Goal: Transaction & Acquisition: Purchase product/service

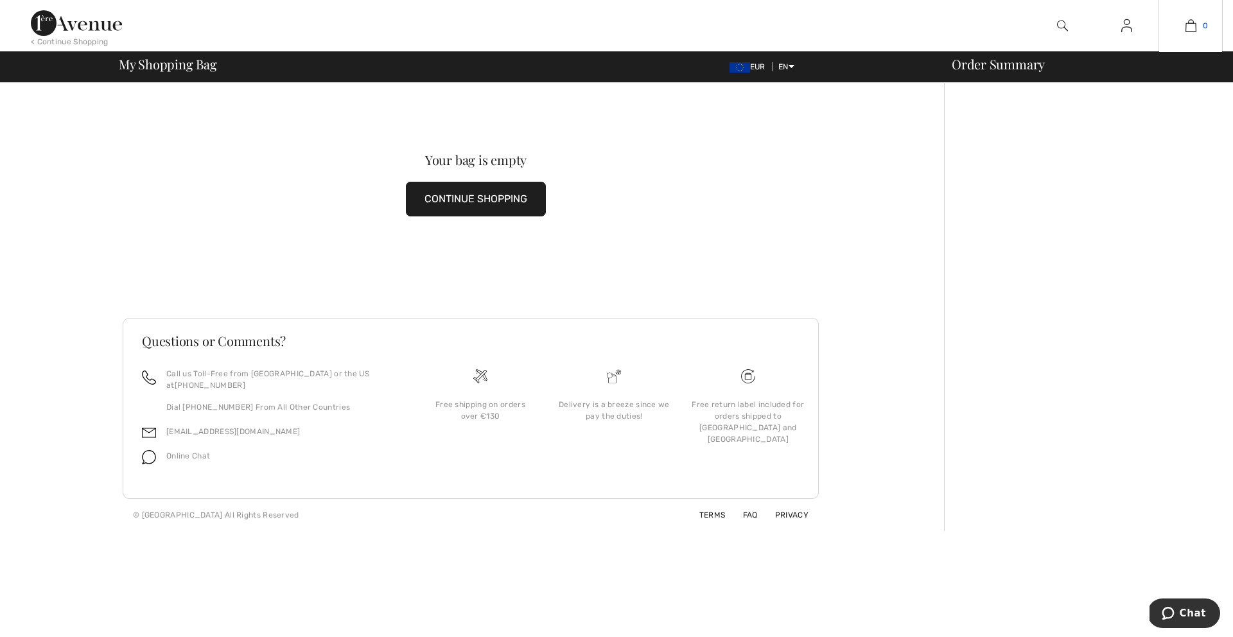
click at [1192, 25] on img at bounding box center [1190, 25] width 11 height 15
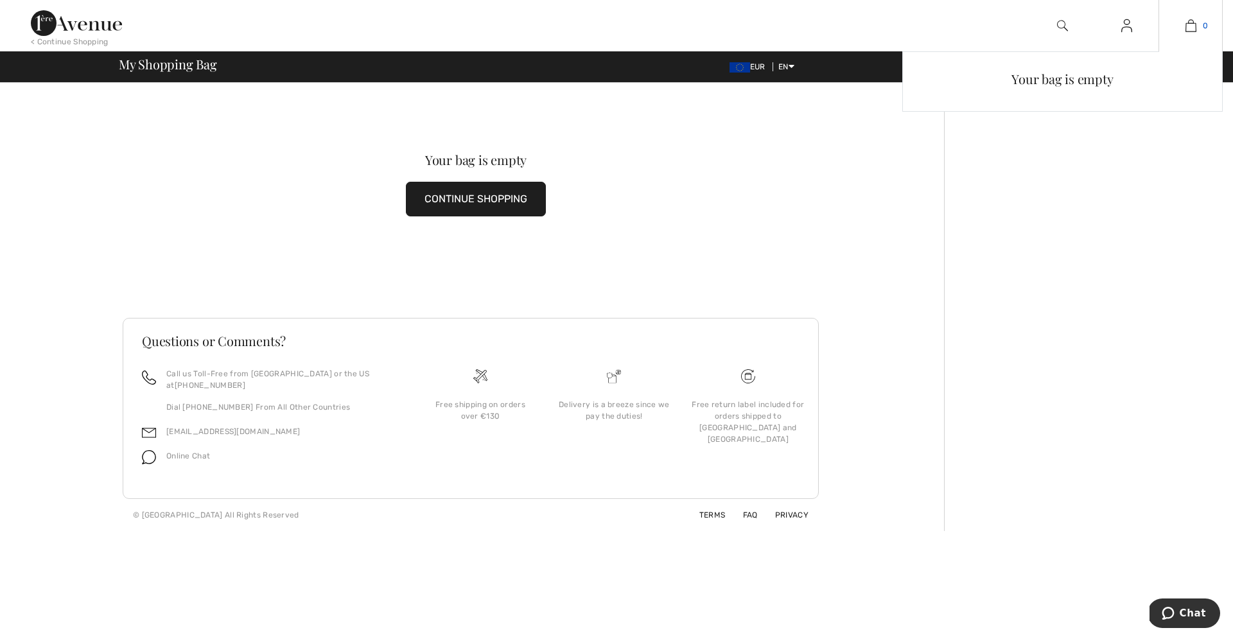
click at [1190, 25] on img at bounding box center [1190, 25] width 11 height 15
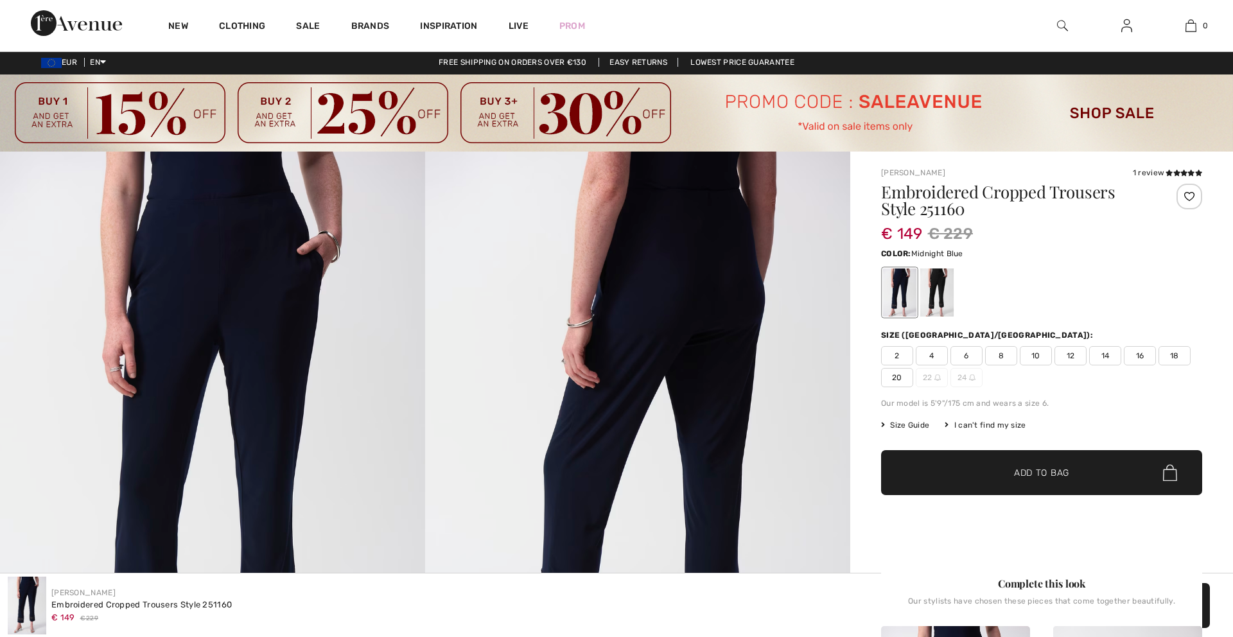
scroll to position [2, 0]
click at [1108, 356] on span "14" at bounding box center [1105, 355] width 32 height 19
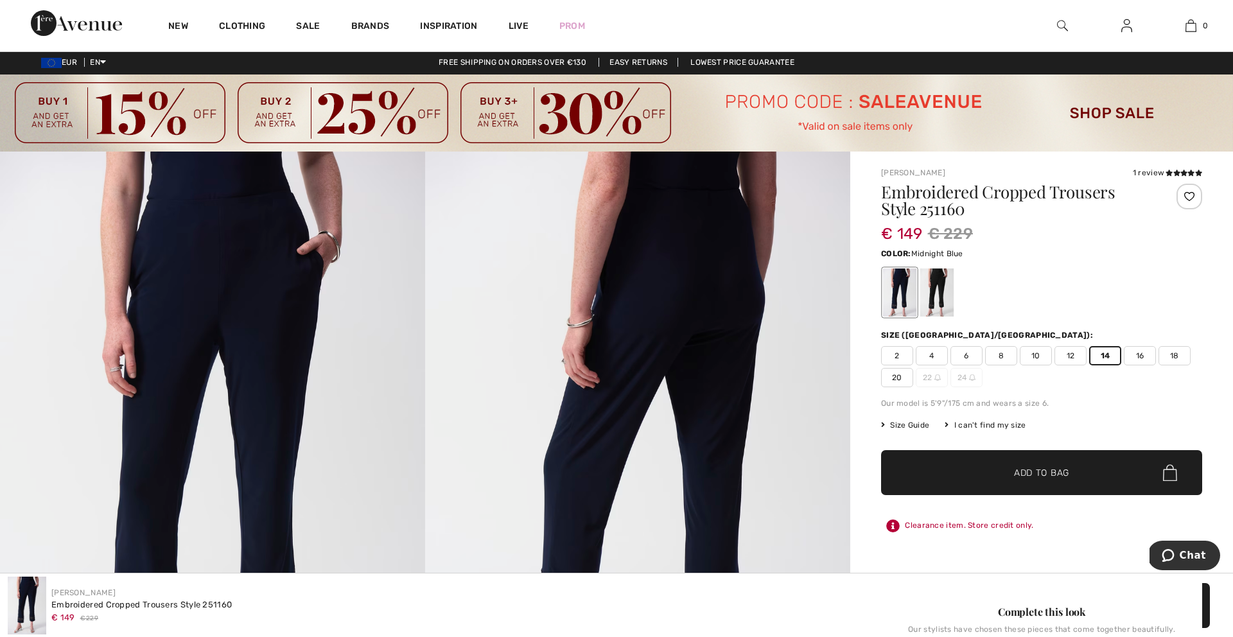
click at [1171, 476] on img at bounding box center [1170, 472] width 14 height 17
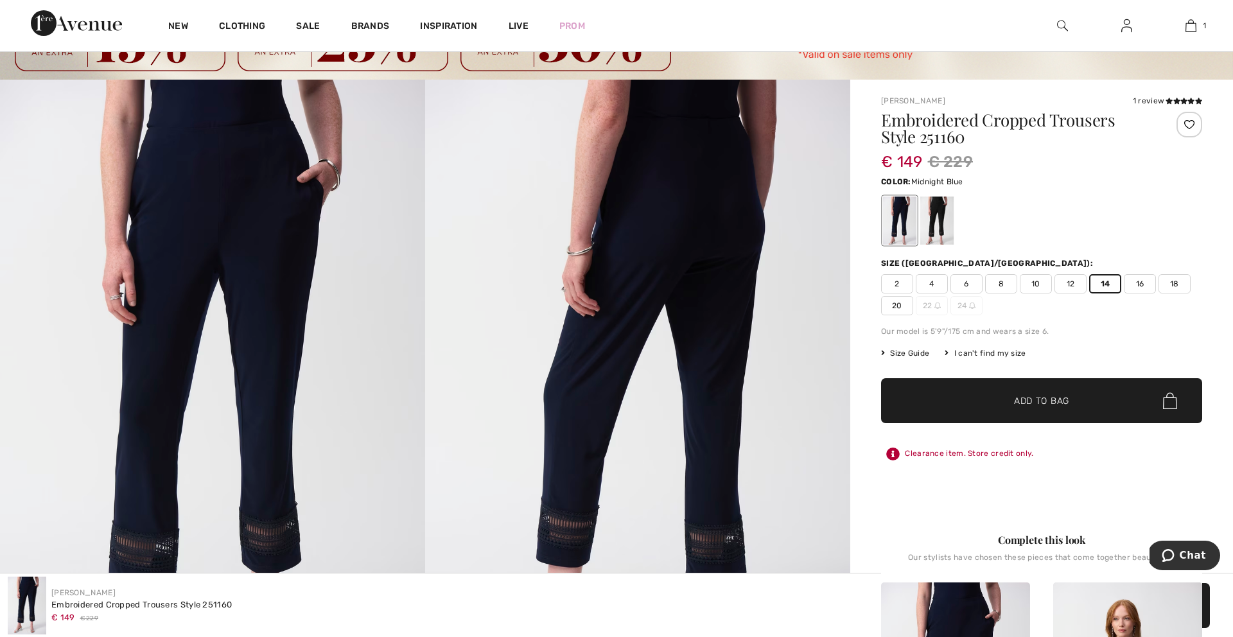
scroll to position [67, 0]
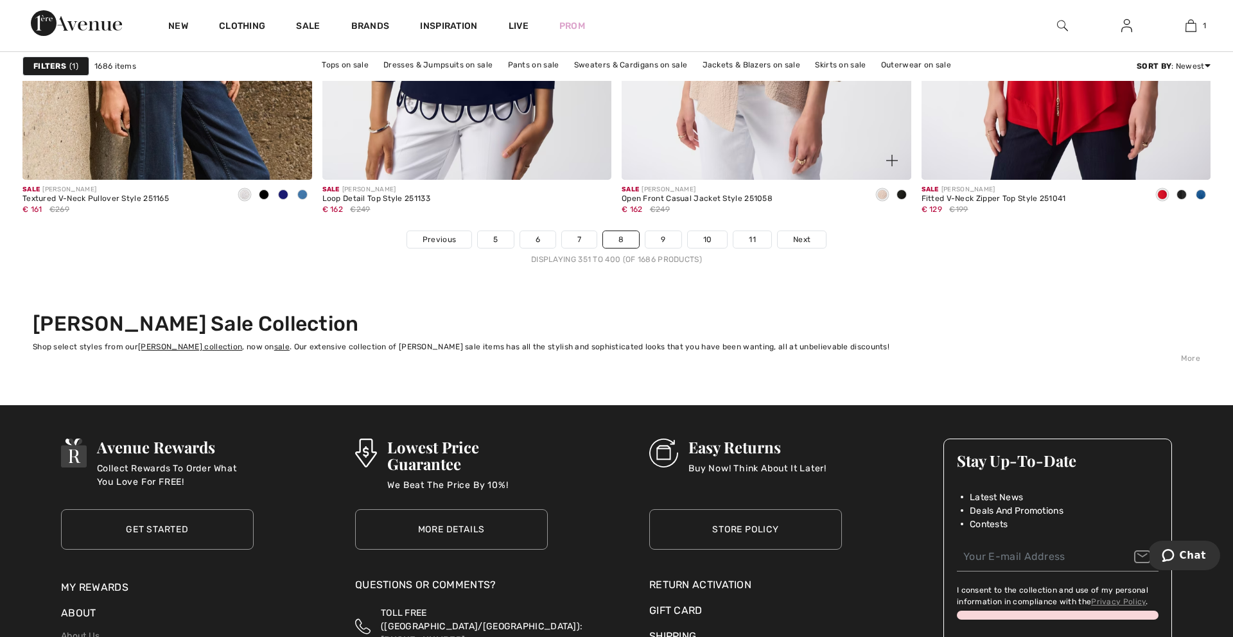
scroll to position [7574, 0]
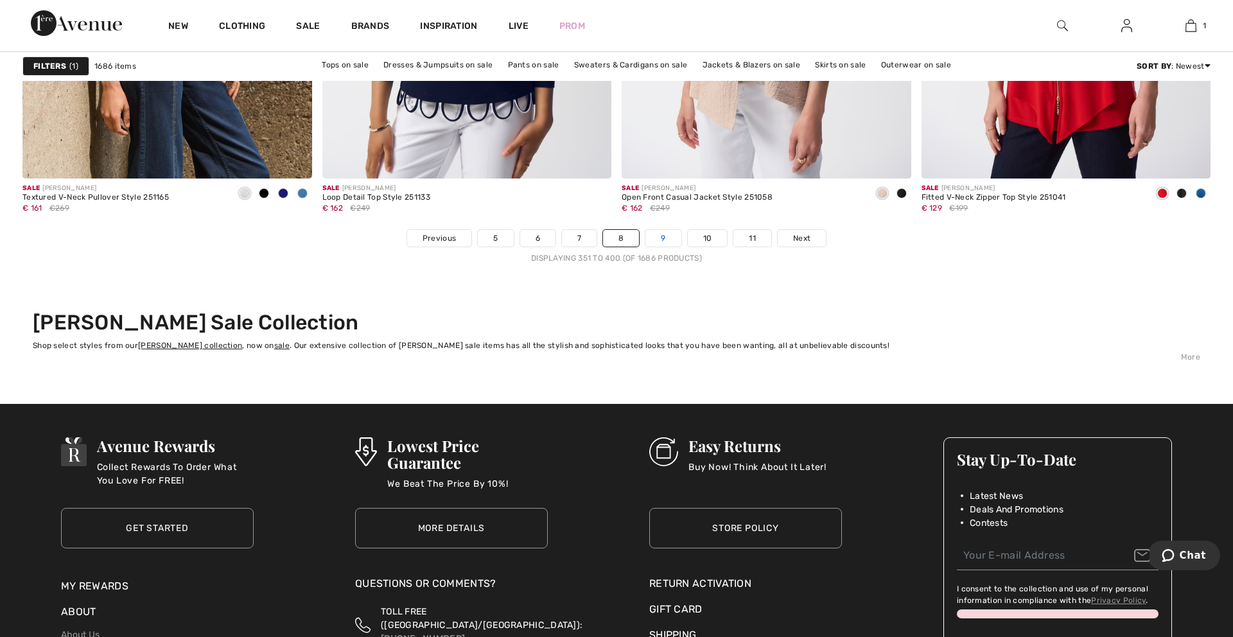
click at [663, 238] on link "9" at bounding box center [662, 238] width 35 height 17
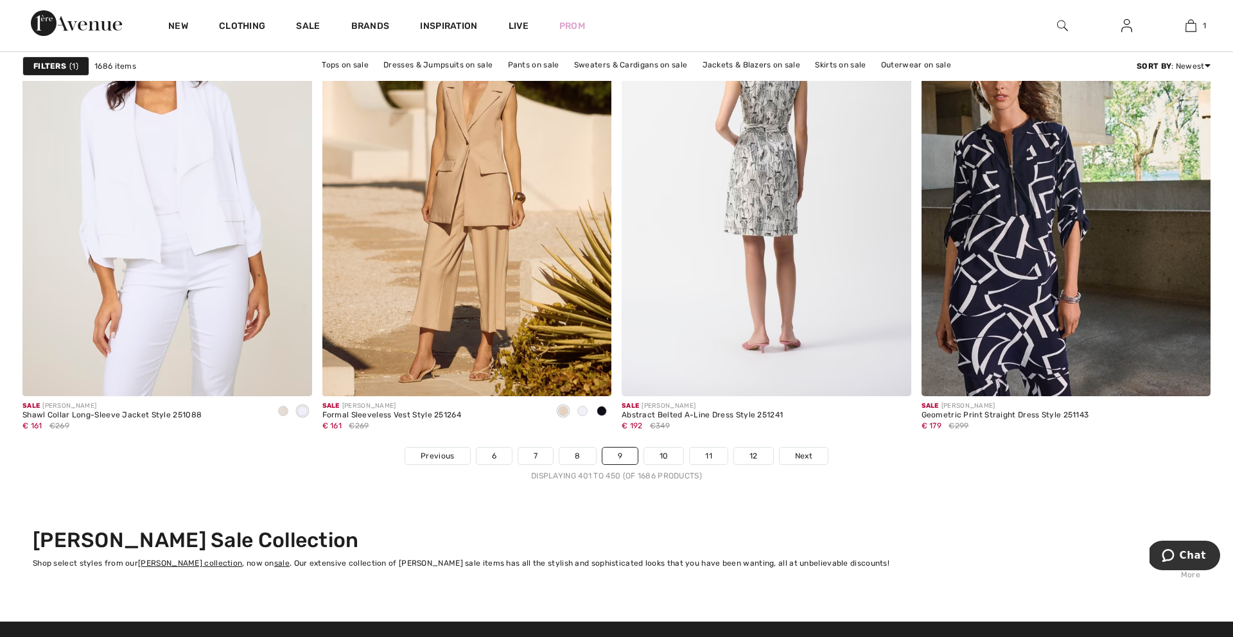
scroll to position [7358, 0]
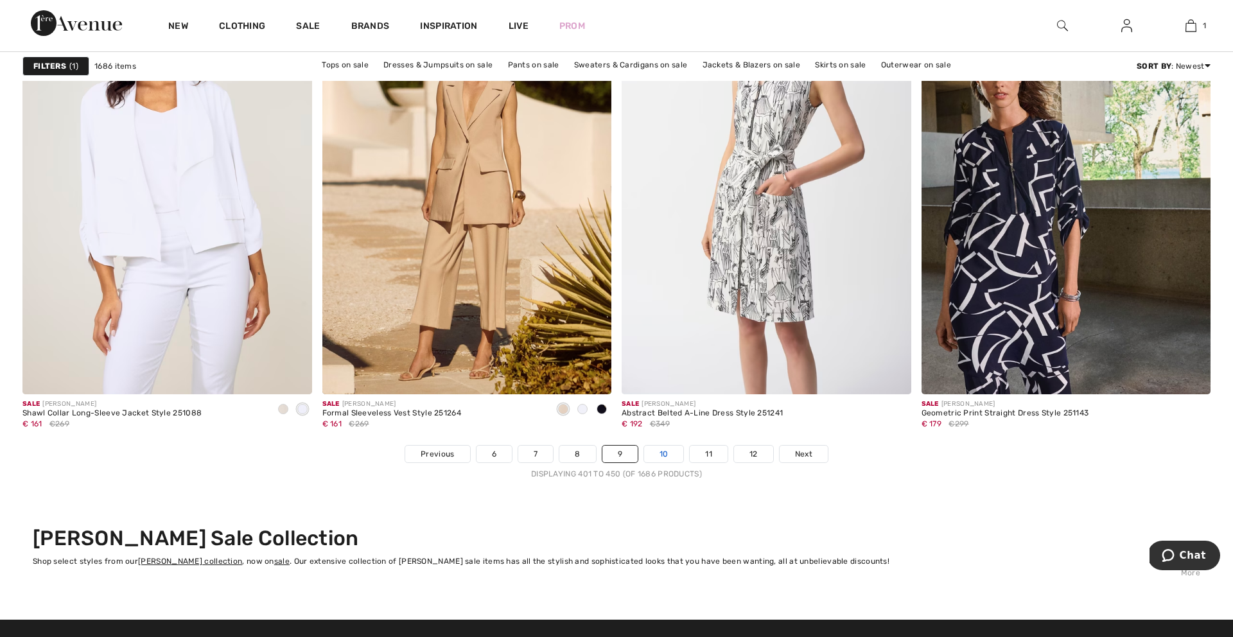
click at [664, 453] on link "10" at bounding box center [664, 454] width 40 height 17
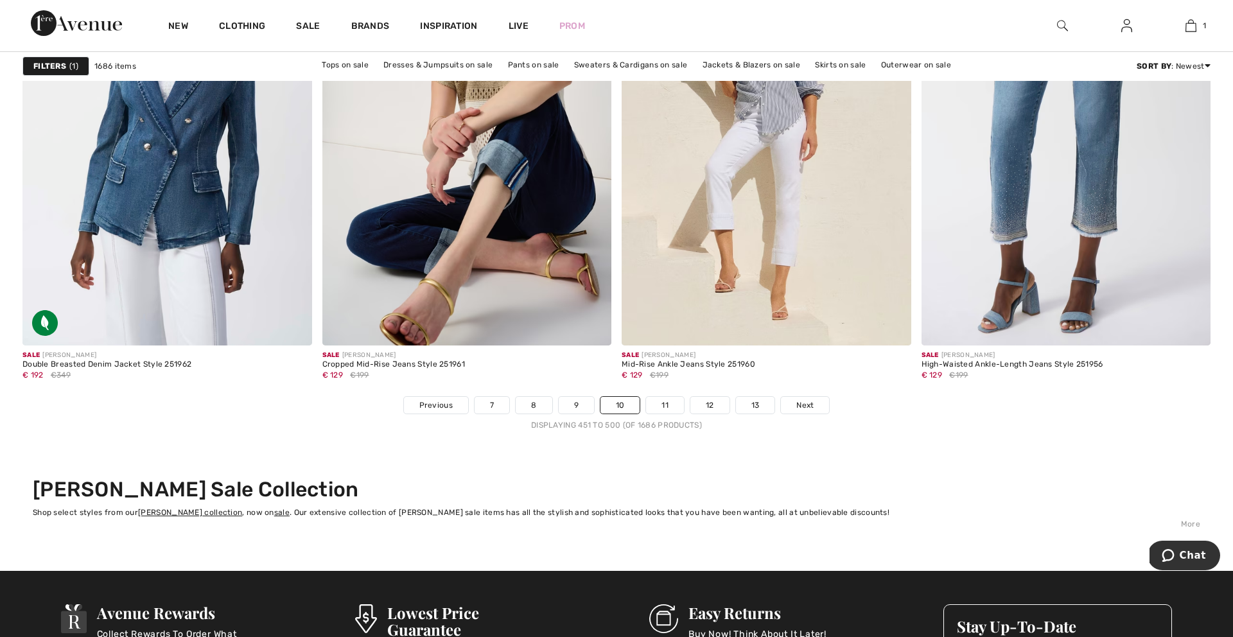
scroll to position [7407, 0]
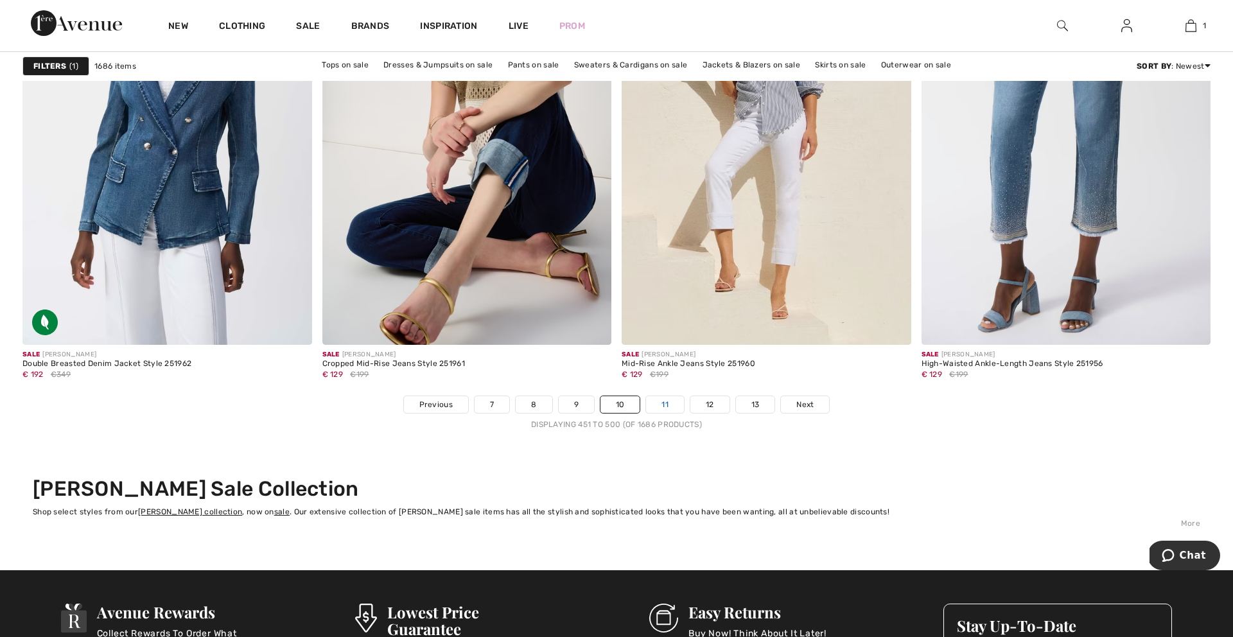
click at [665, 404] on link "11" at bounding box center [665, 404] width 38 height 17
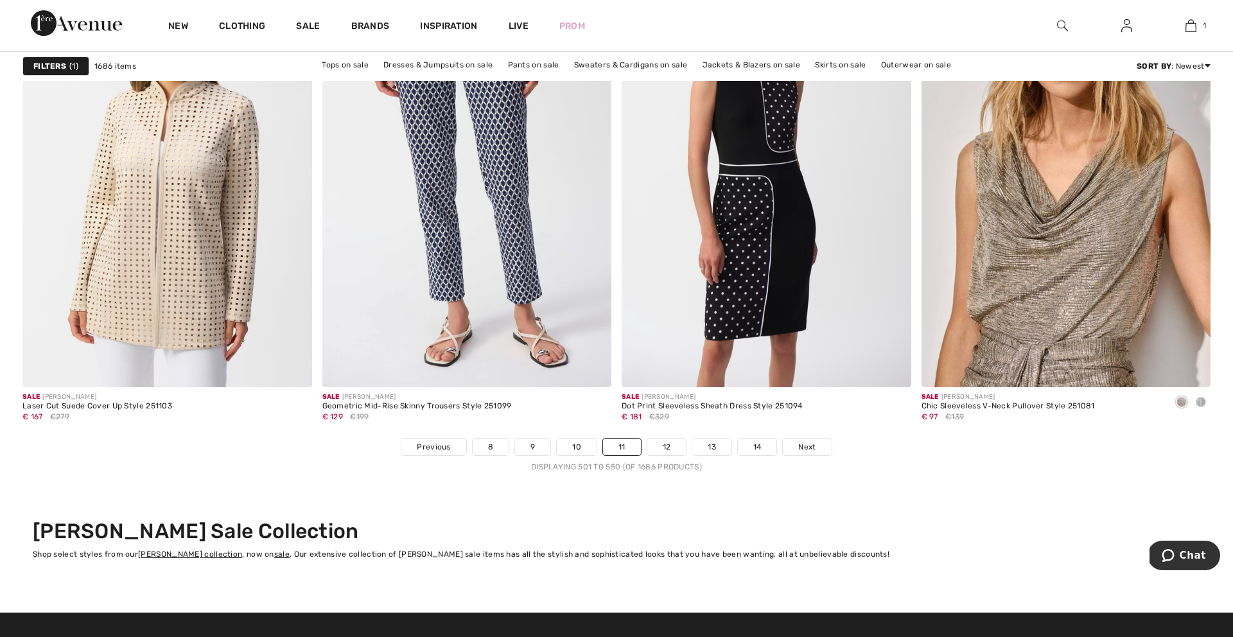
scroll to position [7371, 0]
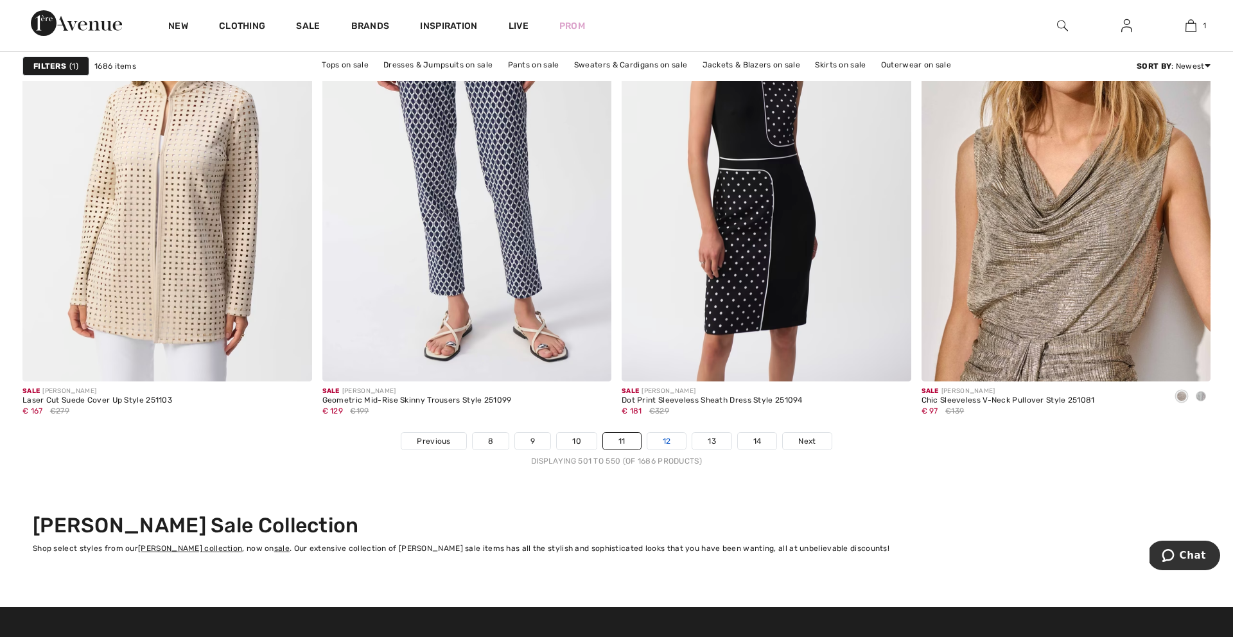
click at [668, 439] on link "12" at bounding box center [666, 441] width 39 height 17
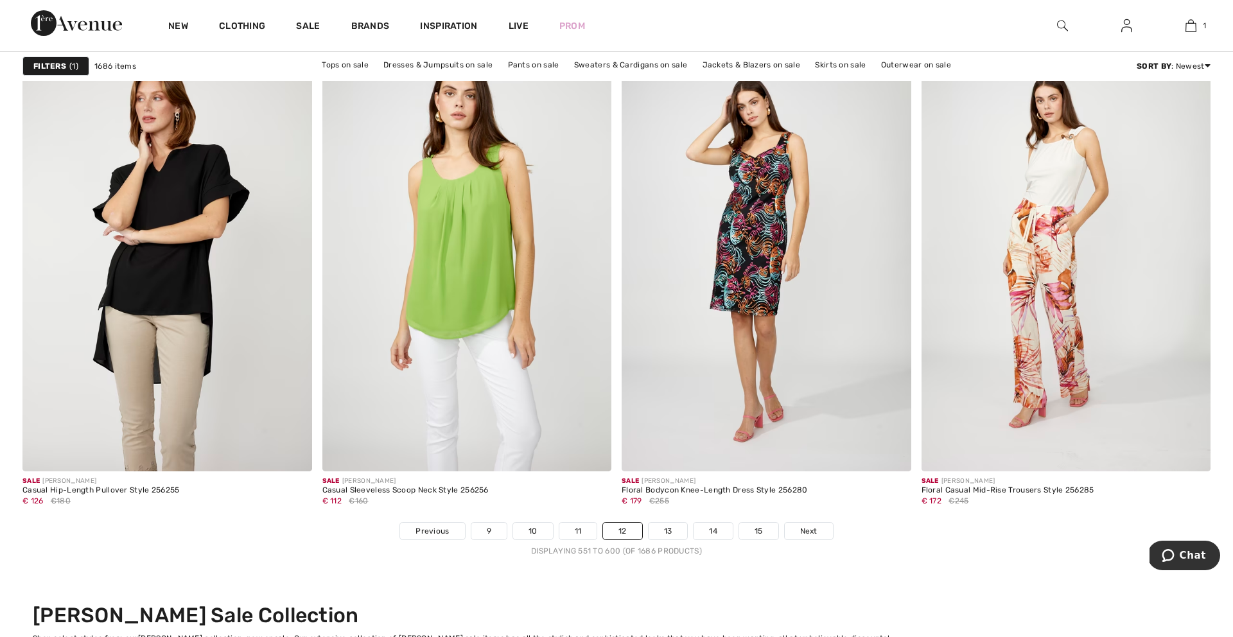
scroll to position [7286, 0]
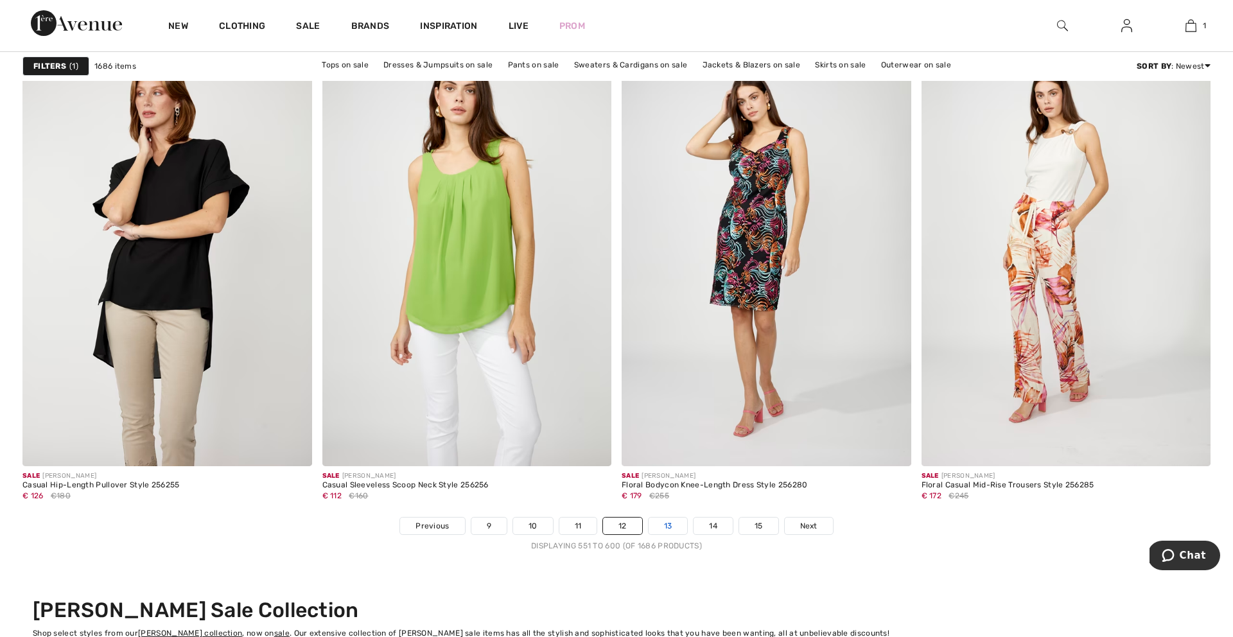
click at [667, 526] on link "13" at bounding box center [667, 526] width 39 height 17
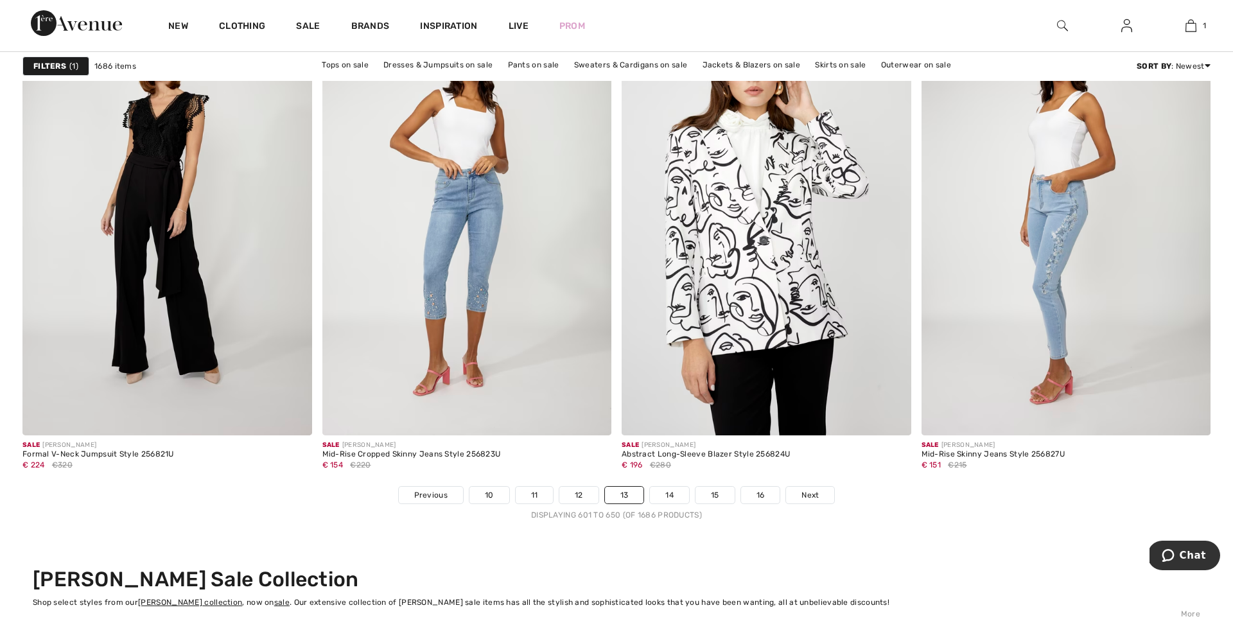
scroll to position [7320, 0]
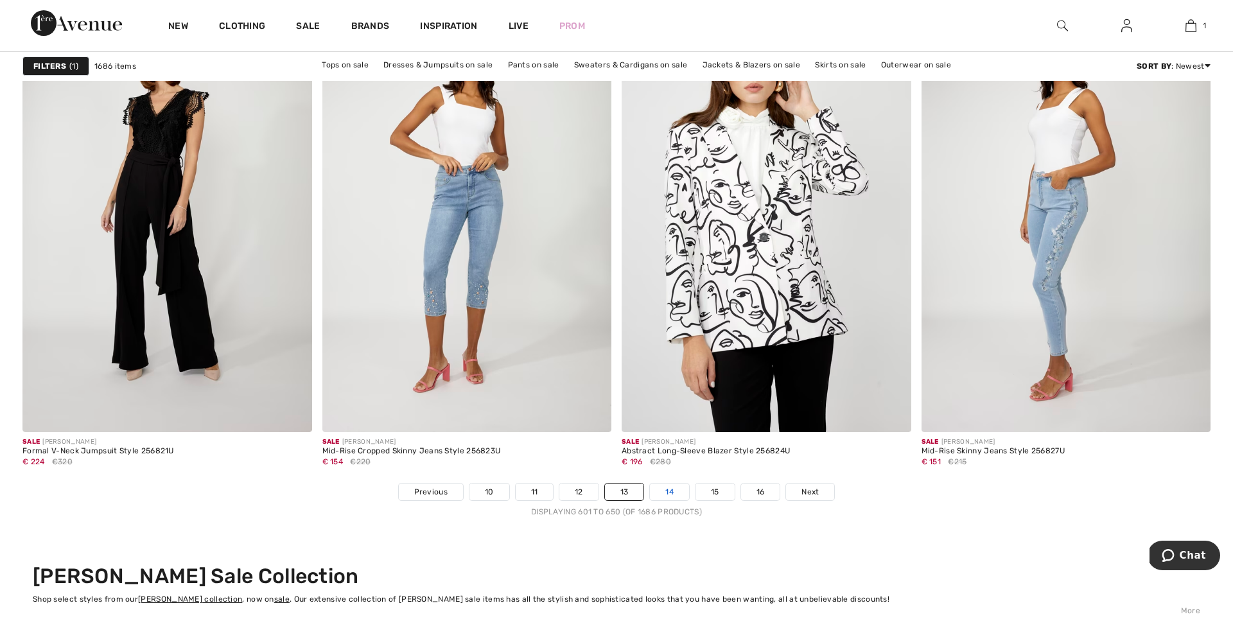
click at [668, 491] on link "14" at bounding box center [669, 491] width 39 height 17
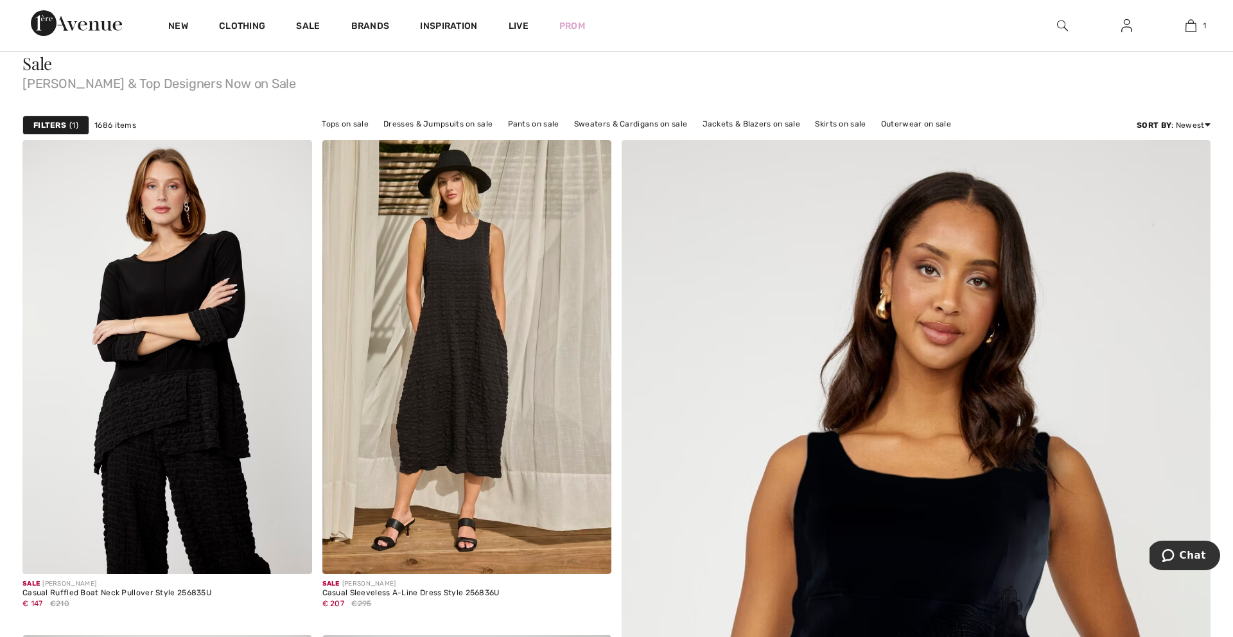
scroll to position [145, 0]
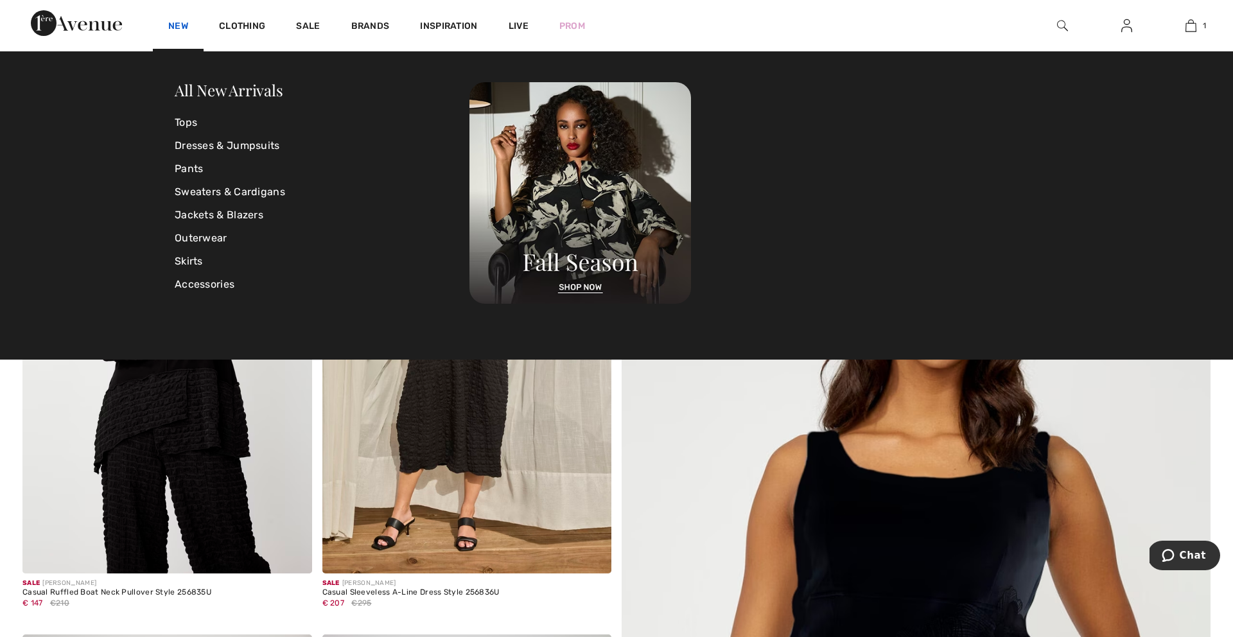
click at [177, 25] on link "New" at bounding box center [178, 27] width 20 height 13
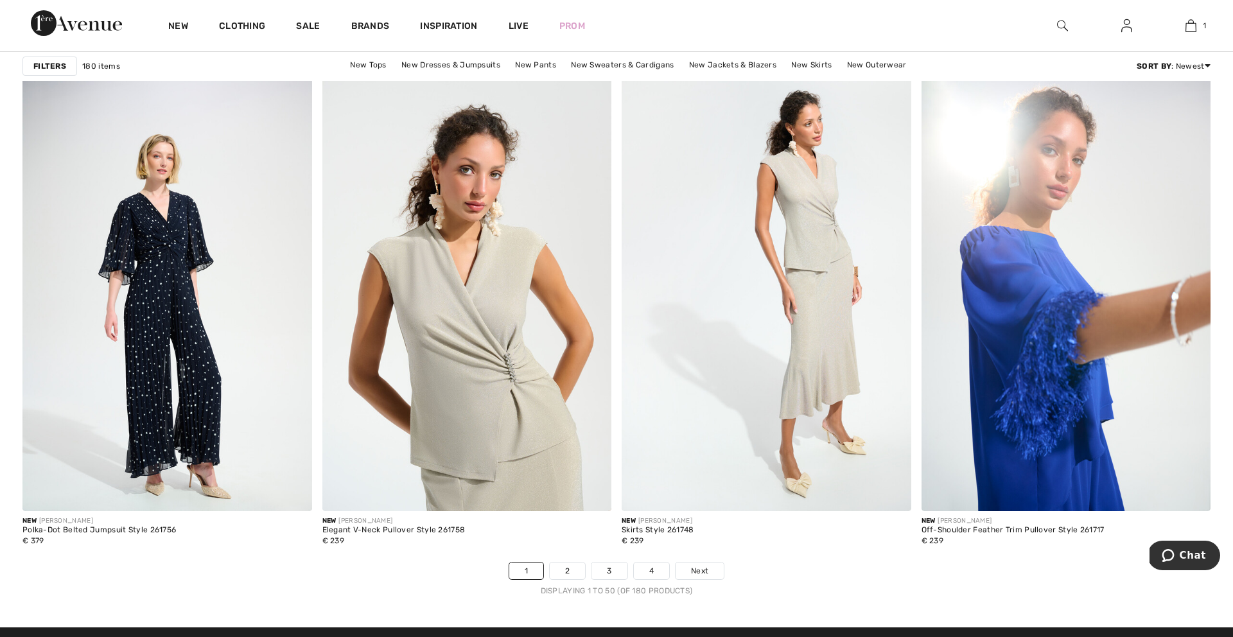
scroll to position [7242, 0]
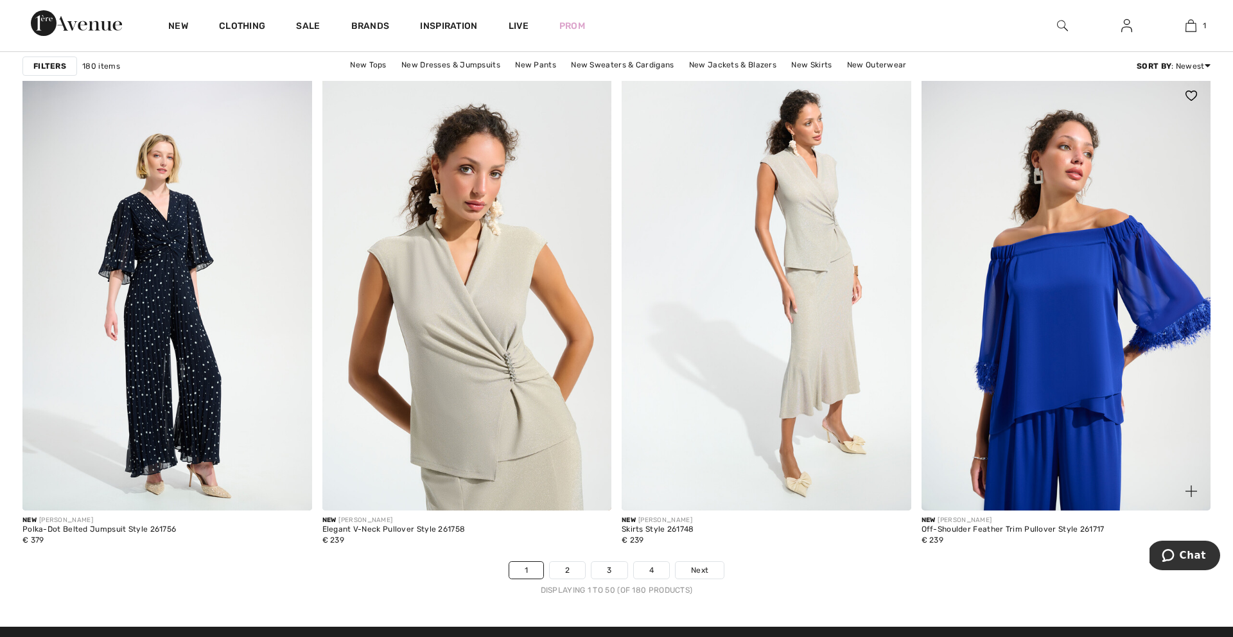
click at [1053, 394] on img at bounding box center [1066, 293] width 290 height 434
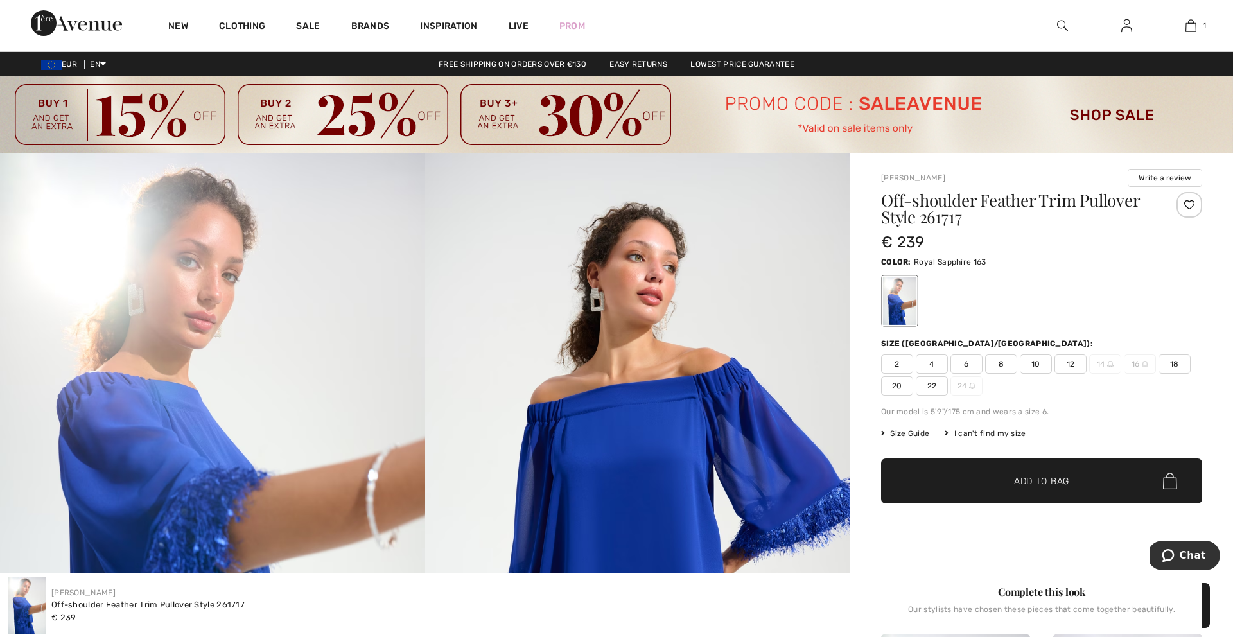
click at [1105, 364] on span "14" at bounding box center [1105, 363] width 32 height 19
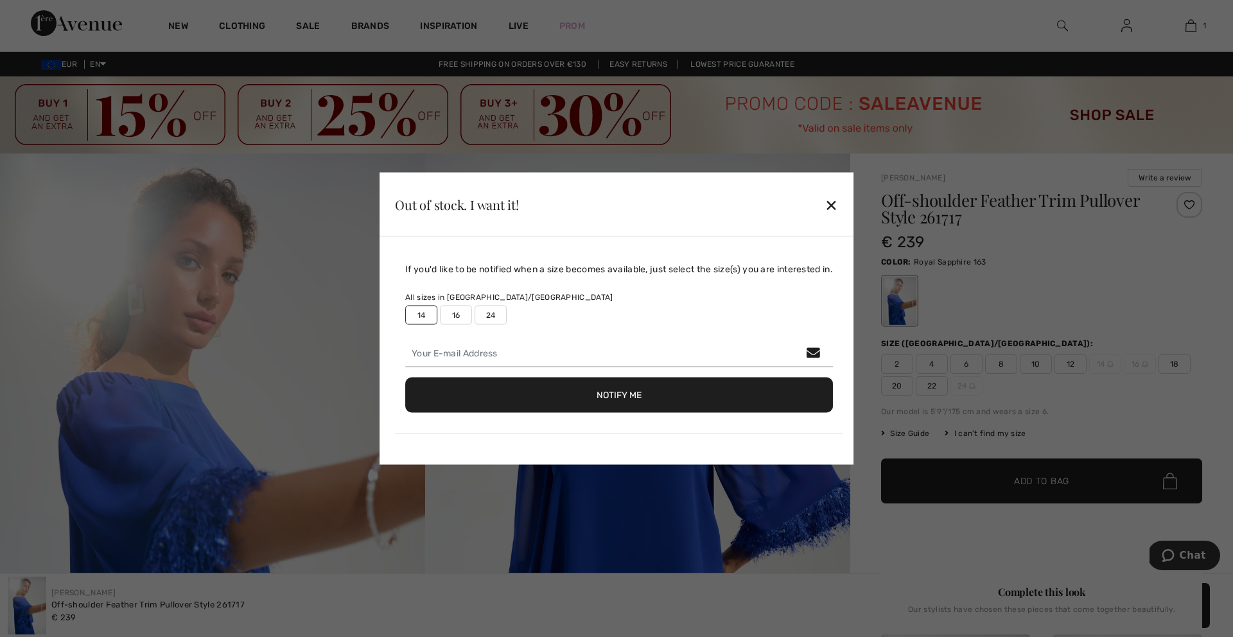
click at [623, 394] on button "Notify Me" at bounding box center [619, 395] width 428 height 35
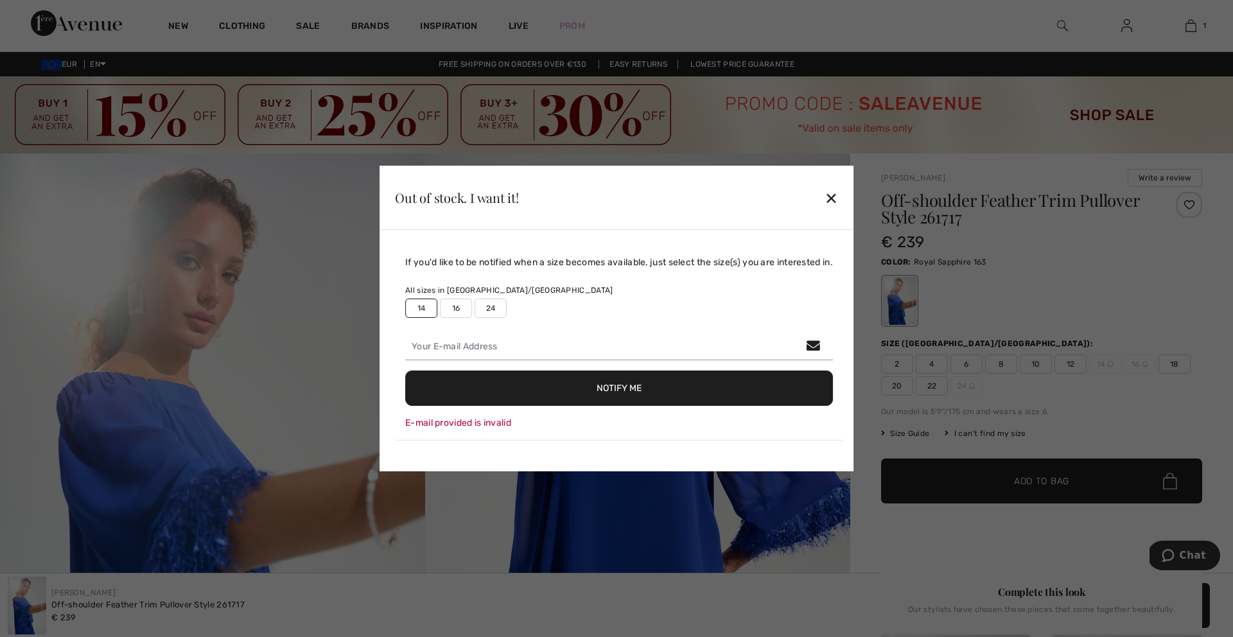
click at [405, 427] on div "E-mail provided is invalid" at bounding box center [619, 422] width 428 height 13
click at [403, 432] on div "If you'd like to be notified when a size becomes available, just select the siz…" at bounding box center [619, 348] width 448 height 185
click at [405, 424] on div "E-mail provided is invalid" at bounding box center [619, 422] width 428 height 13
click at [837, 195] on div "✕" at bounding box center [830, 197] width 13 height 27
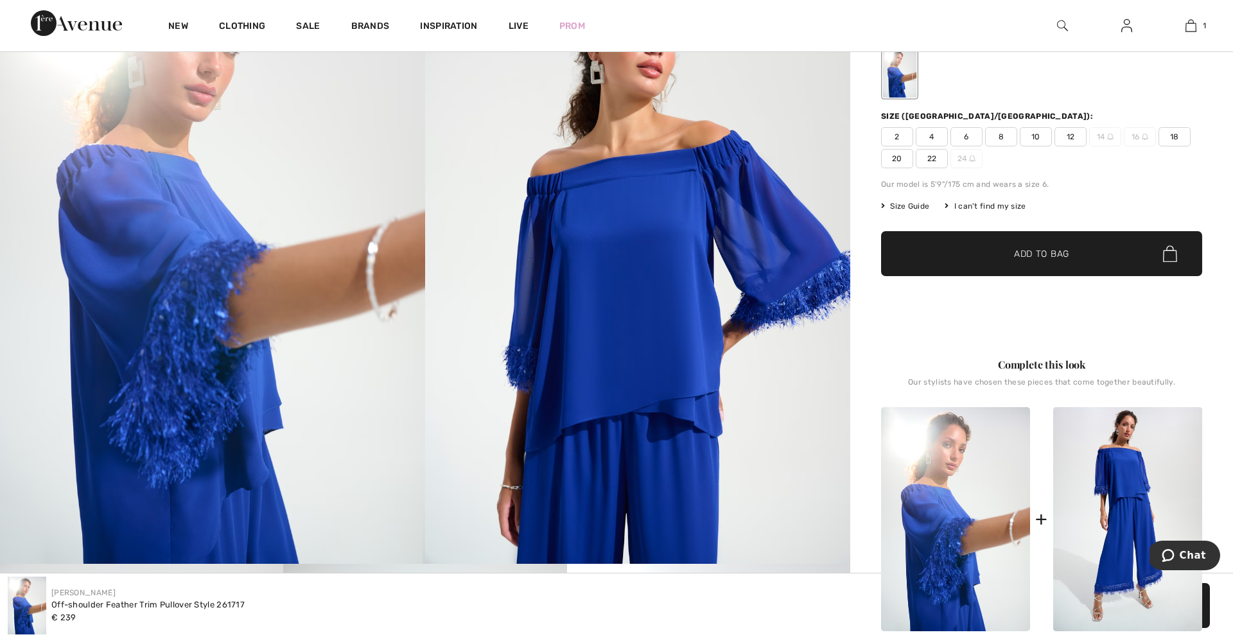
scroll to position [235, 0]
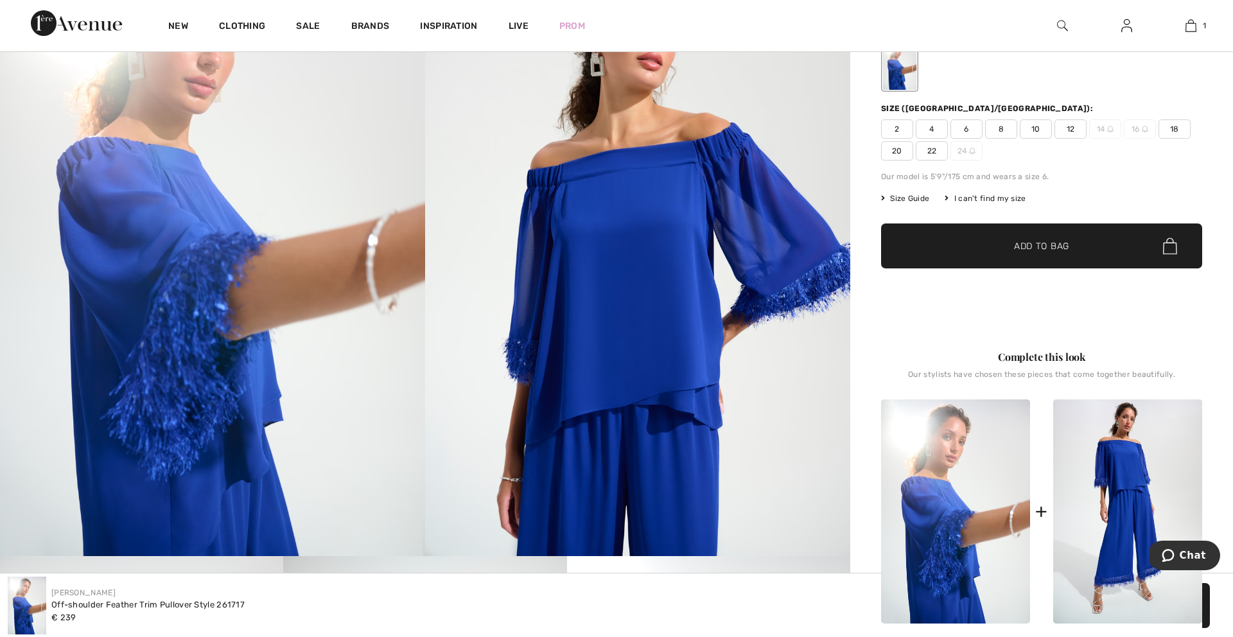
click at [735, 216] on img at bounding box center [637, 237] width 425 height 638
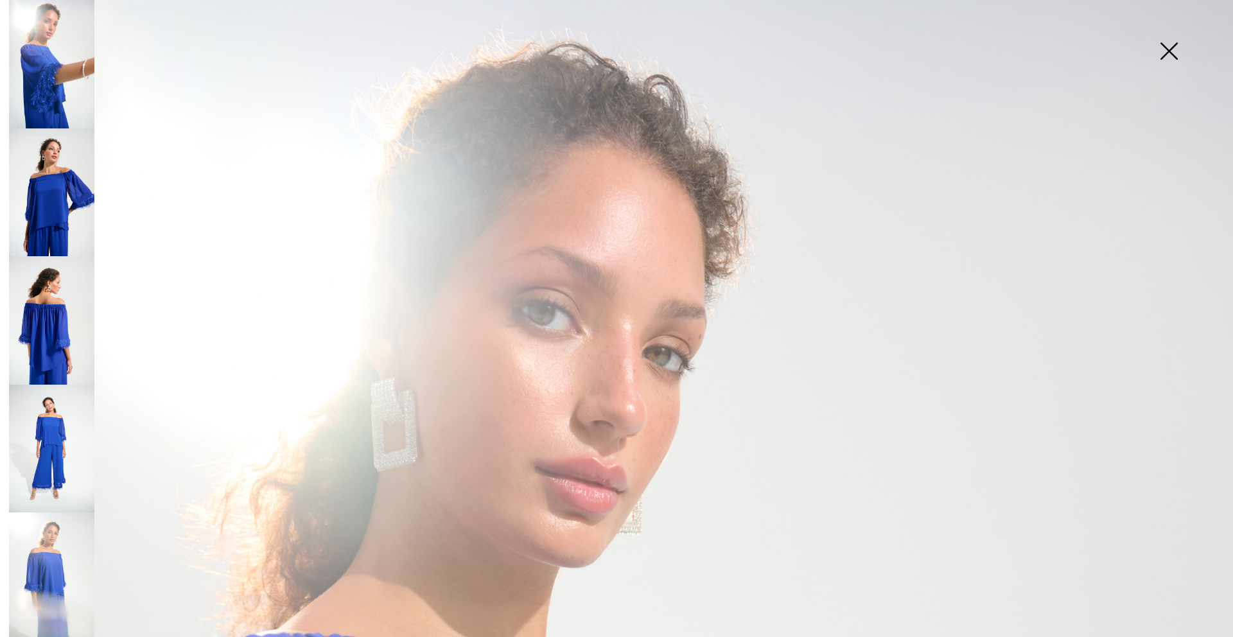
click at [42, 67] on img at bounding box center [51, 64] width 85 height 128
click at [62, 189] on img at bounding box center [51, 192] width 85 height 128
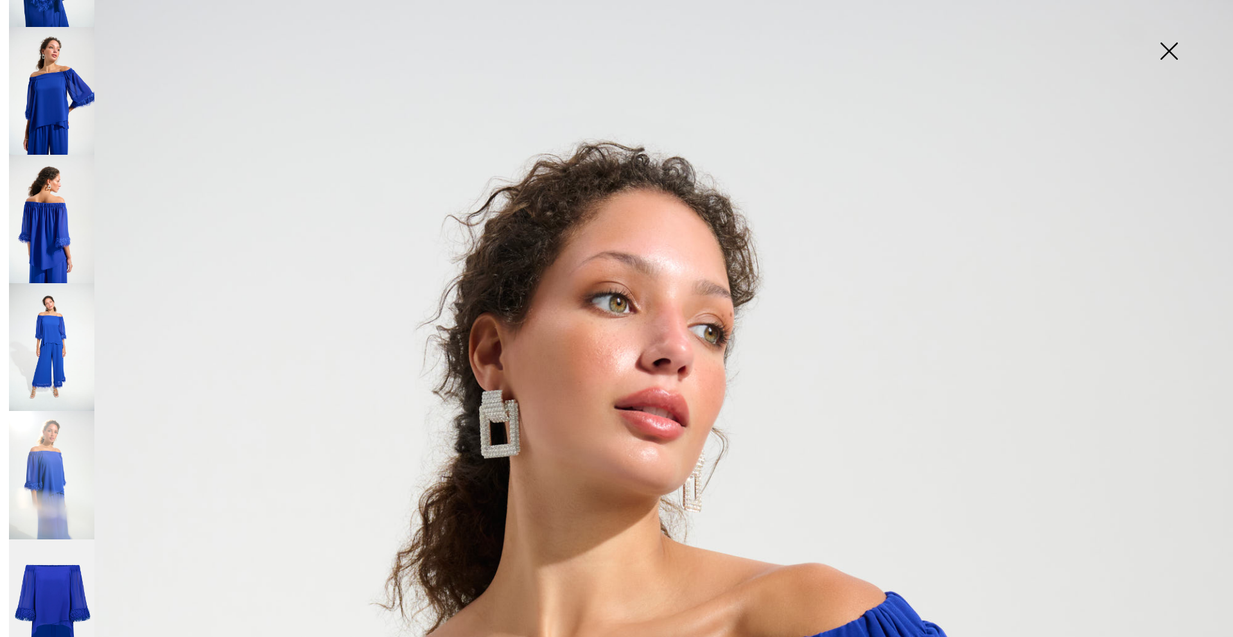
scroll to position [103, 0]
click at [1169, 53] on img at bounding box center [1168, 52] width 64 height 66
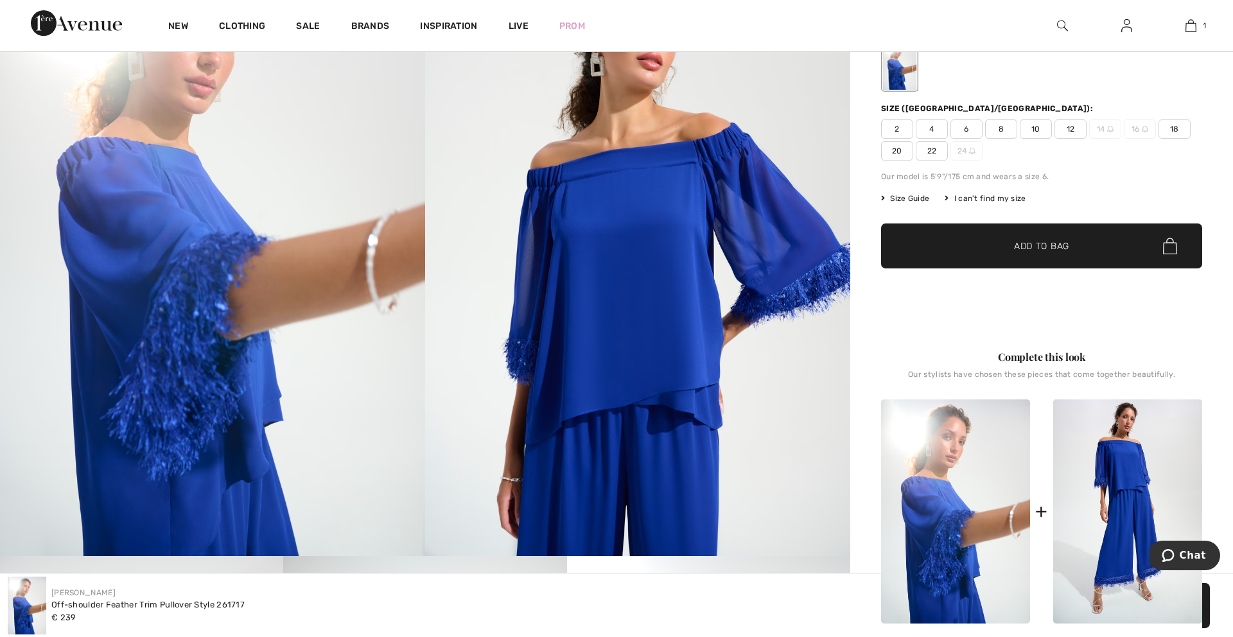
click at [298, 304] on img at bounding box center [212, 237] width 425 height 638
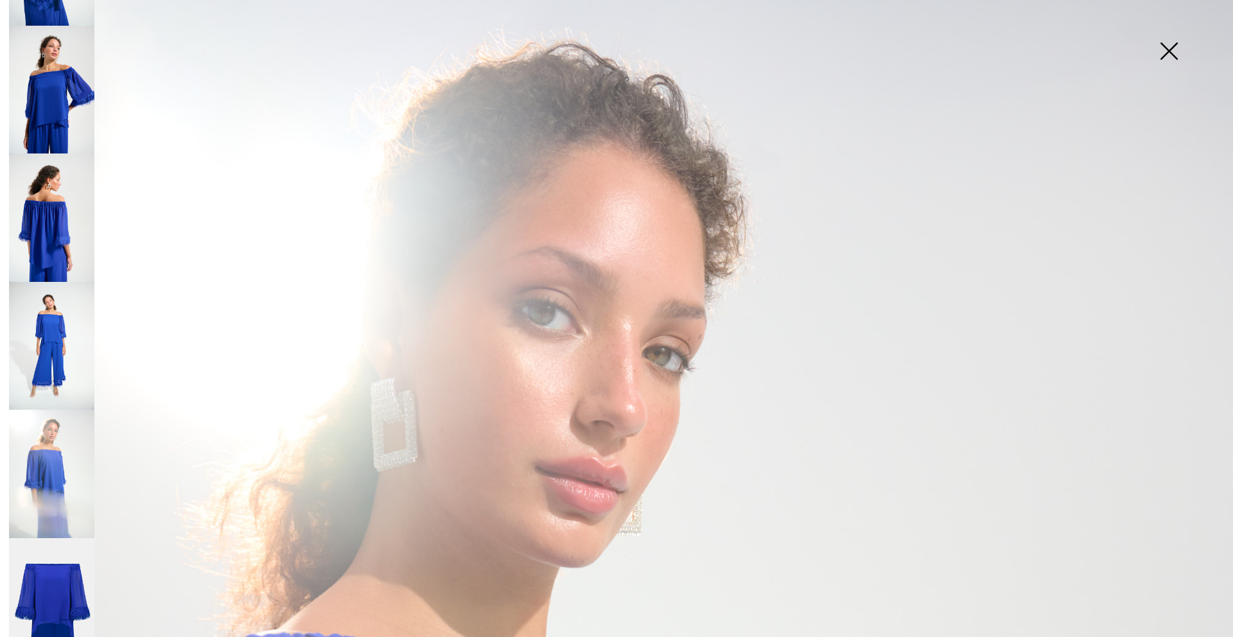
click at [51, 215] on img at bounding box center [51, 217] width 85 height 128
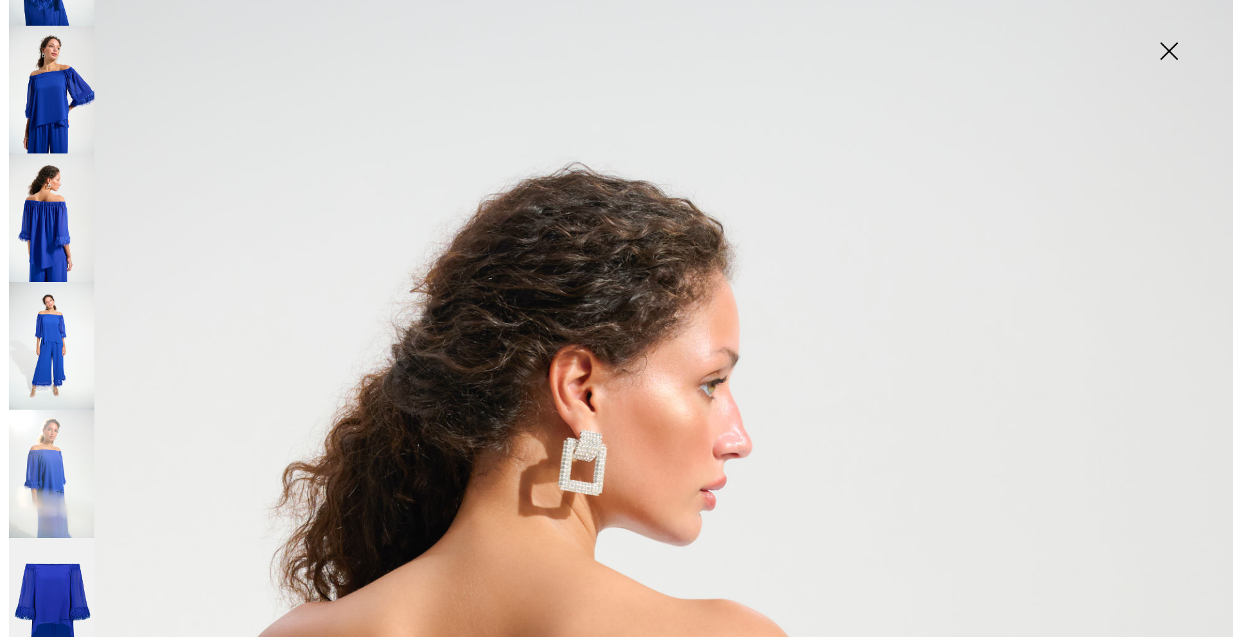
click at [65, 580] on img at bounding box center [51, 602] width 85 height 128
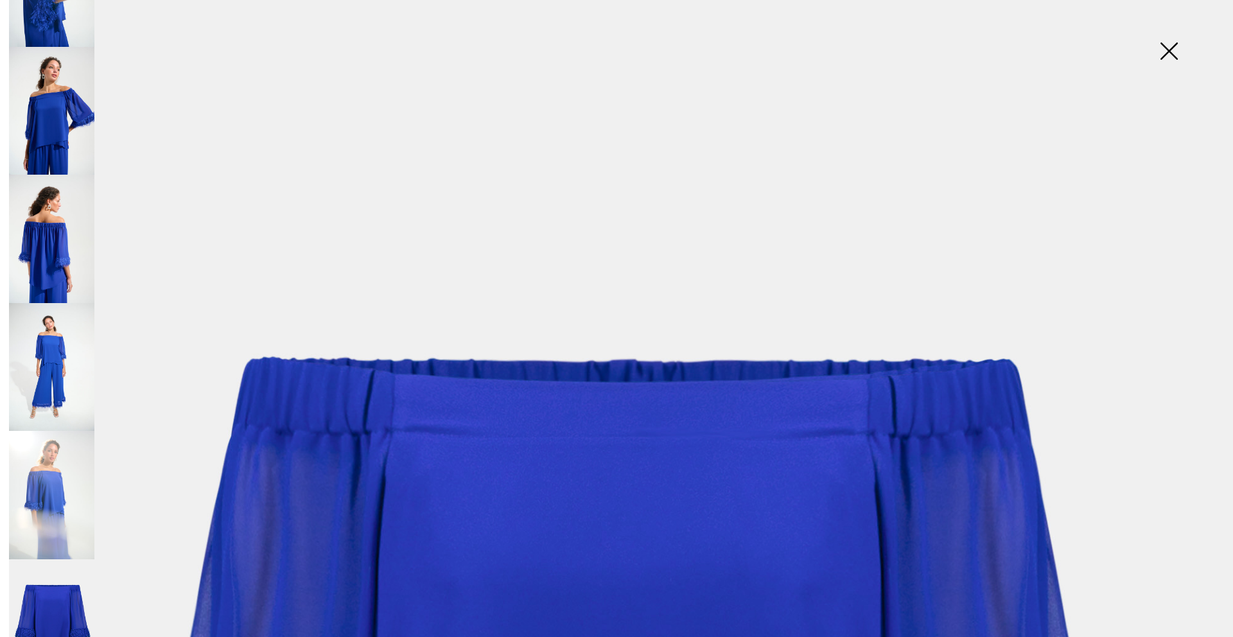
scroll to position [10, 0]
click at [77, 480] on img at bounding box center [51, 495] width 85 height 128
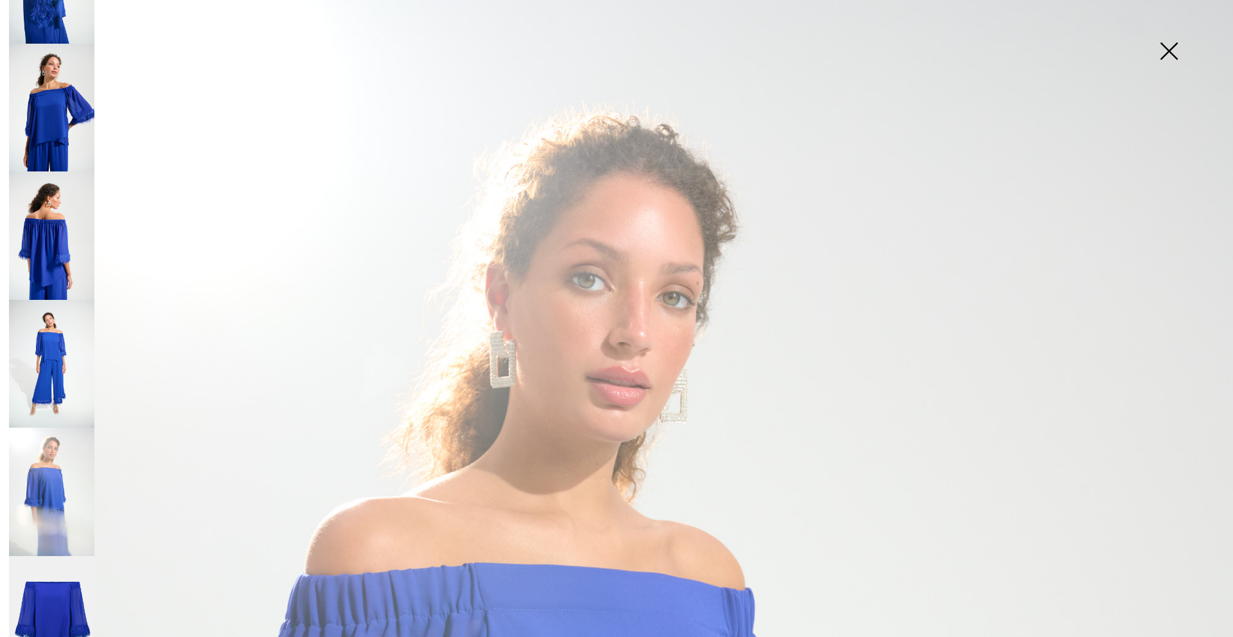
scroll to position [80, 0]
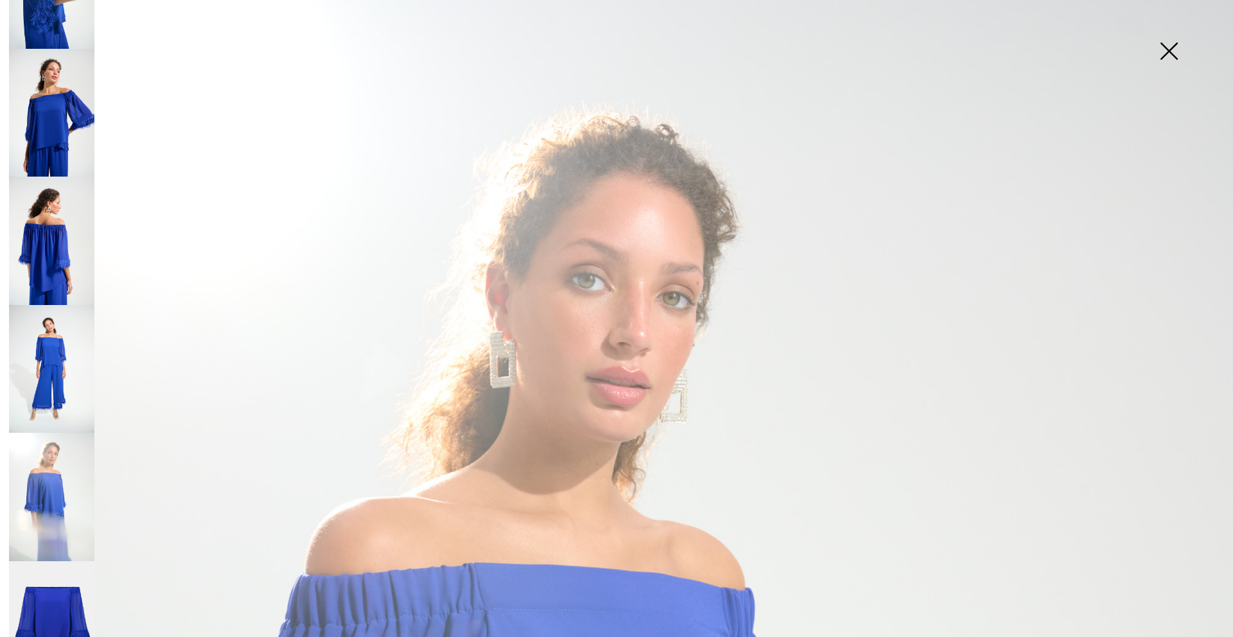
click at [67, 341] on img at bounding box center [51, 369] width 85 height 128
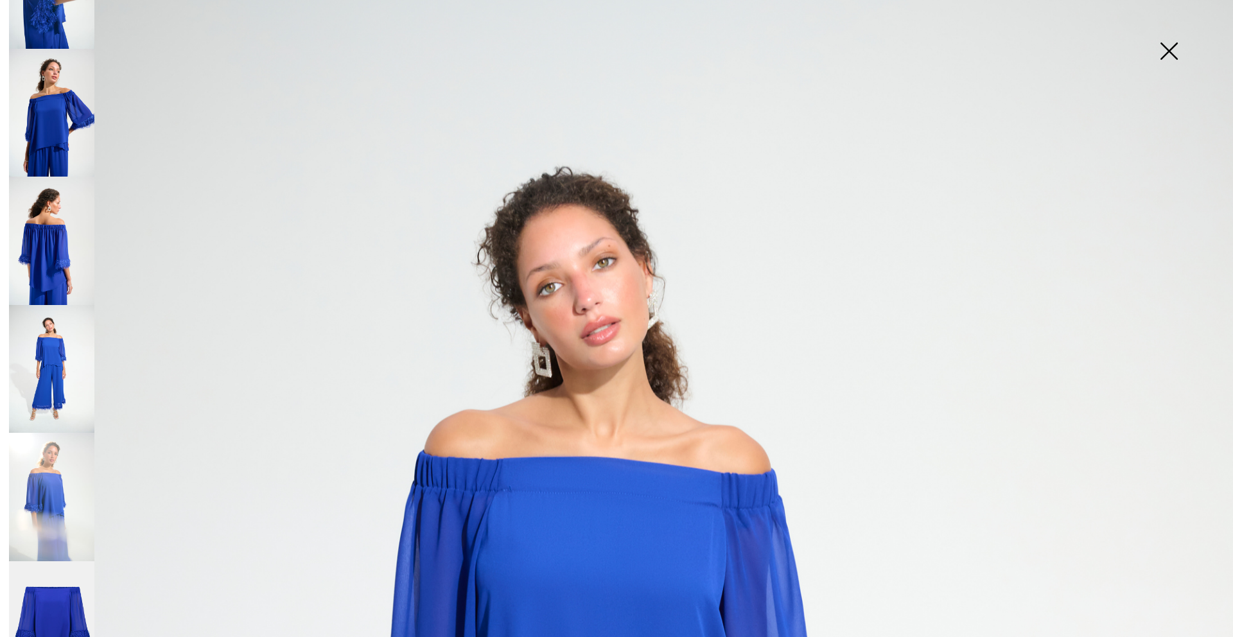
click at [51, 267] on img at bounding box center [51, 241] width 85 height 128
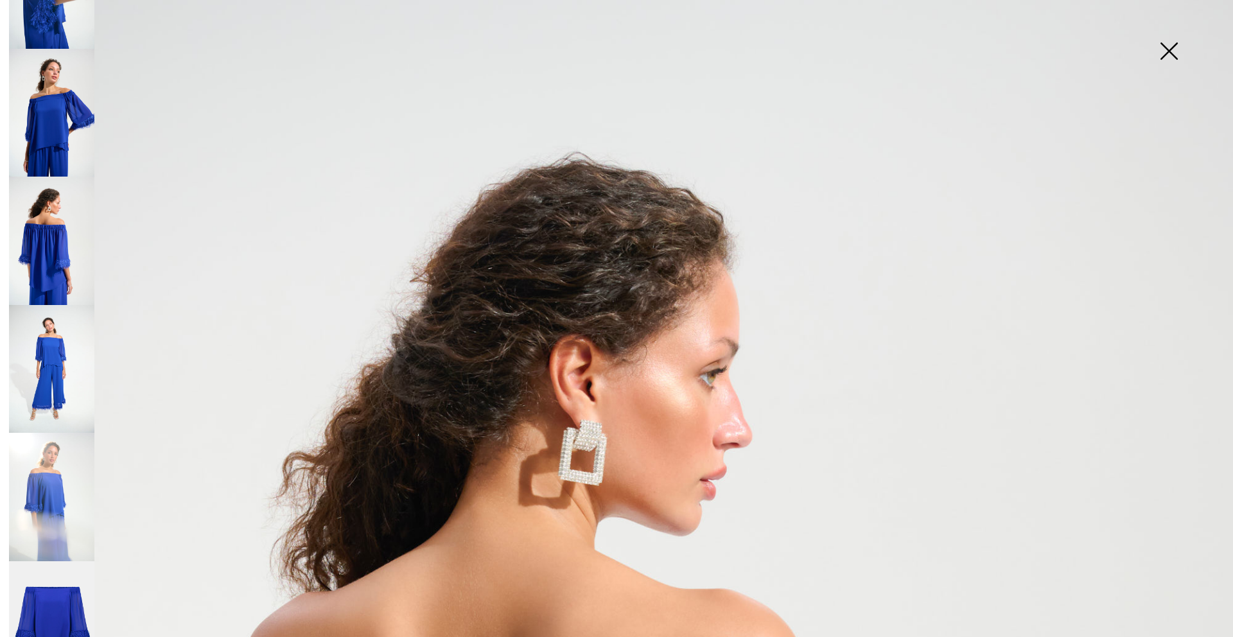
click at [1174, 49] on img at bounding box center [1168, 52] width 64 height 66
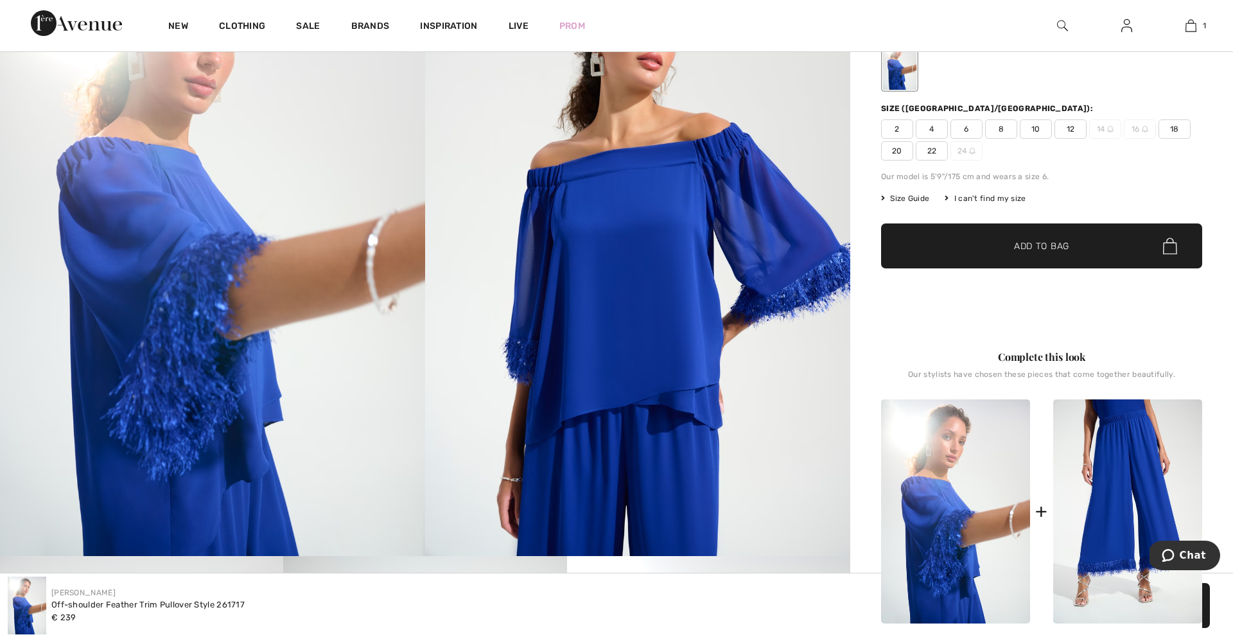
click at [1146, 530] on img at bounding box center [1127, 511] width 149 height 224
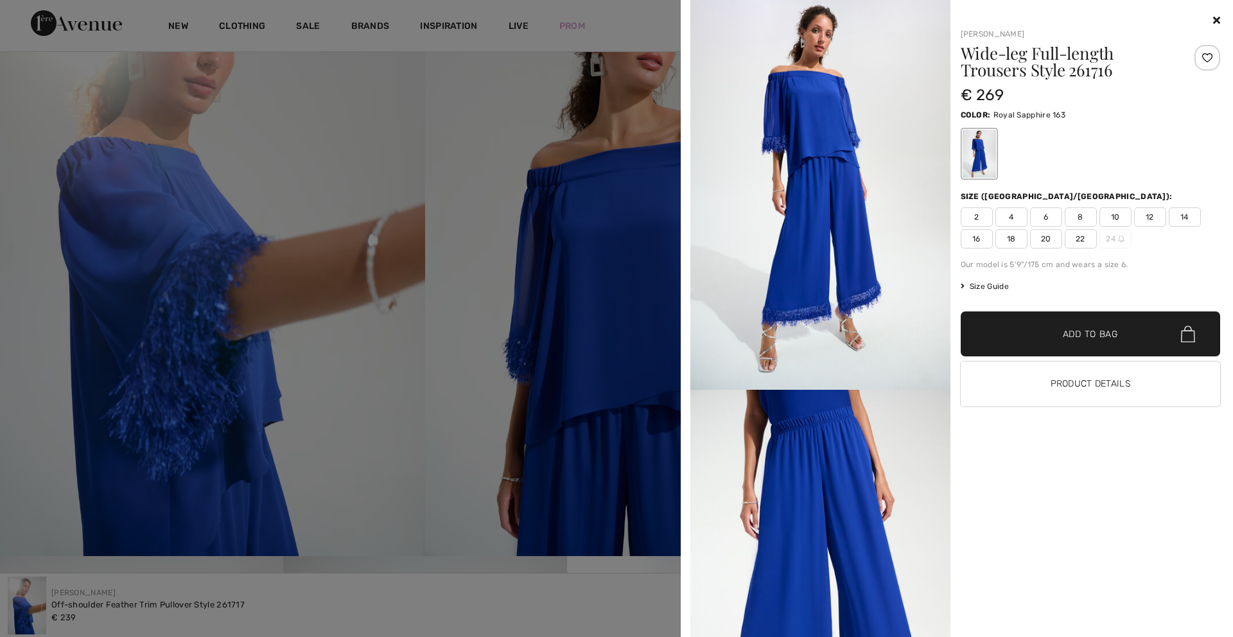
click at [1187, 216] on span "14" at bounding box center [1185, 216] width 32 height 19
click at [1218, 17] on icon at bounding box center [1216, 20] width 7 height 10
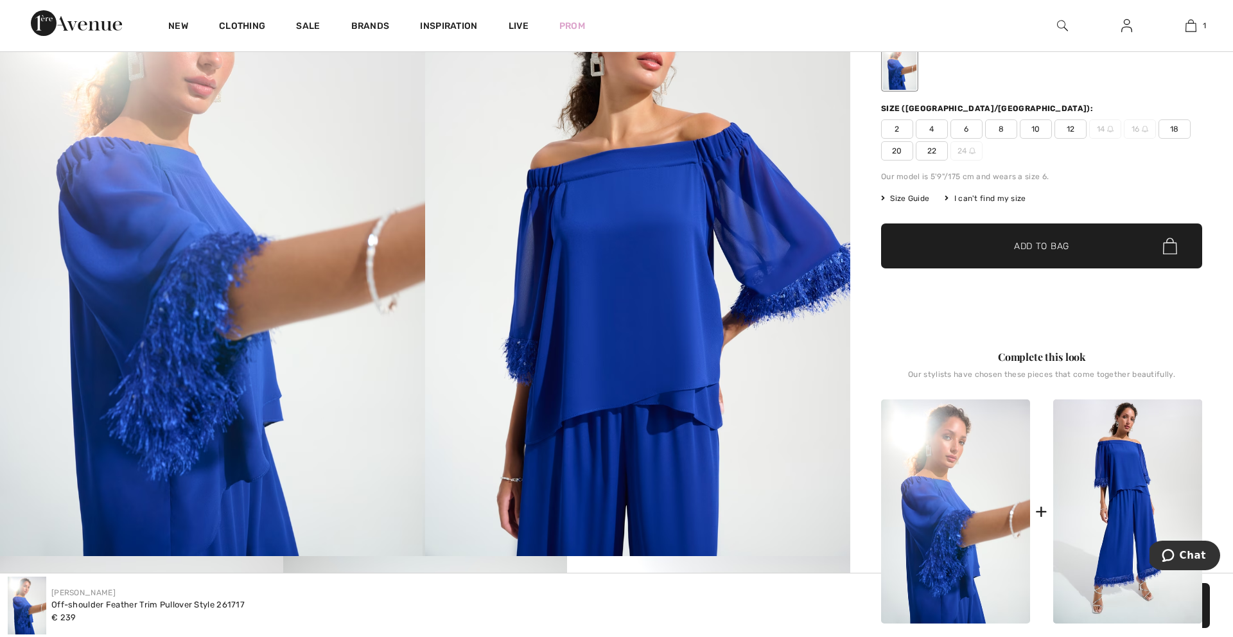
click at [964, 518] on img at bounding box center [955, 511] width 149 height 224
click at [670, 211] on img at bounding box center [637, 237] width 425 height 638
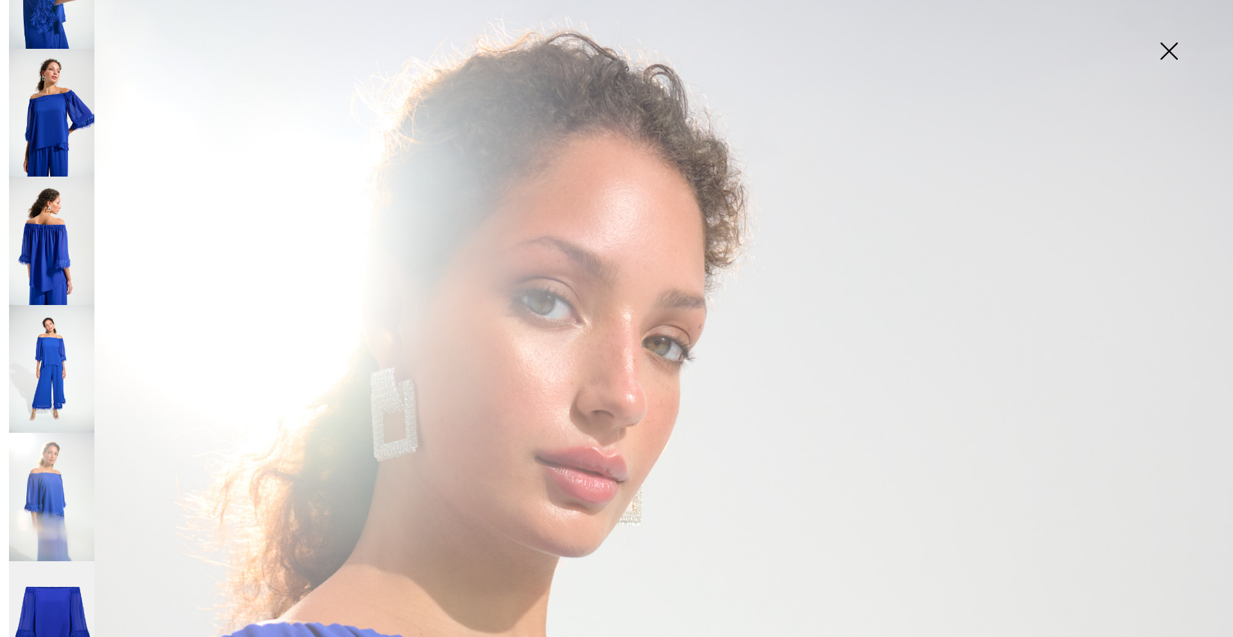
click at [1168, 49] on img at bounding box center [1168, 52] width 64 height 66
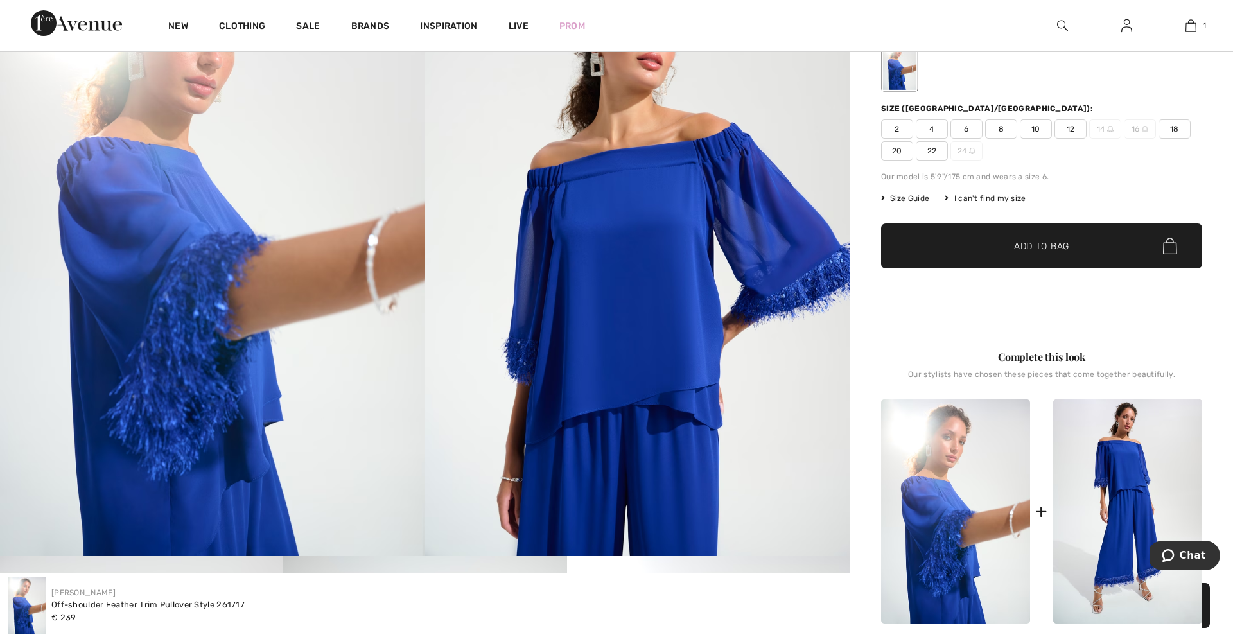
click at [156, 213] on img at bounding box center [212, 237] width 425 height 638
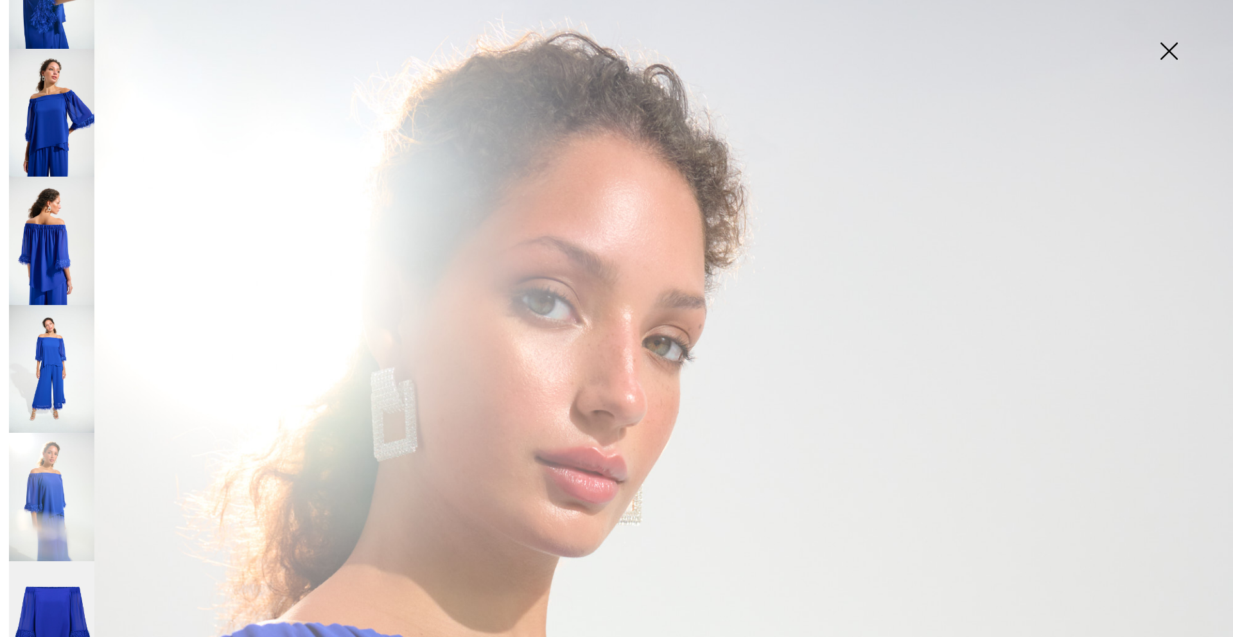
click at [1169, 51] on img at bounding box center [1168, 52] width 64 height 66
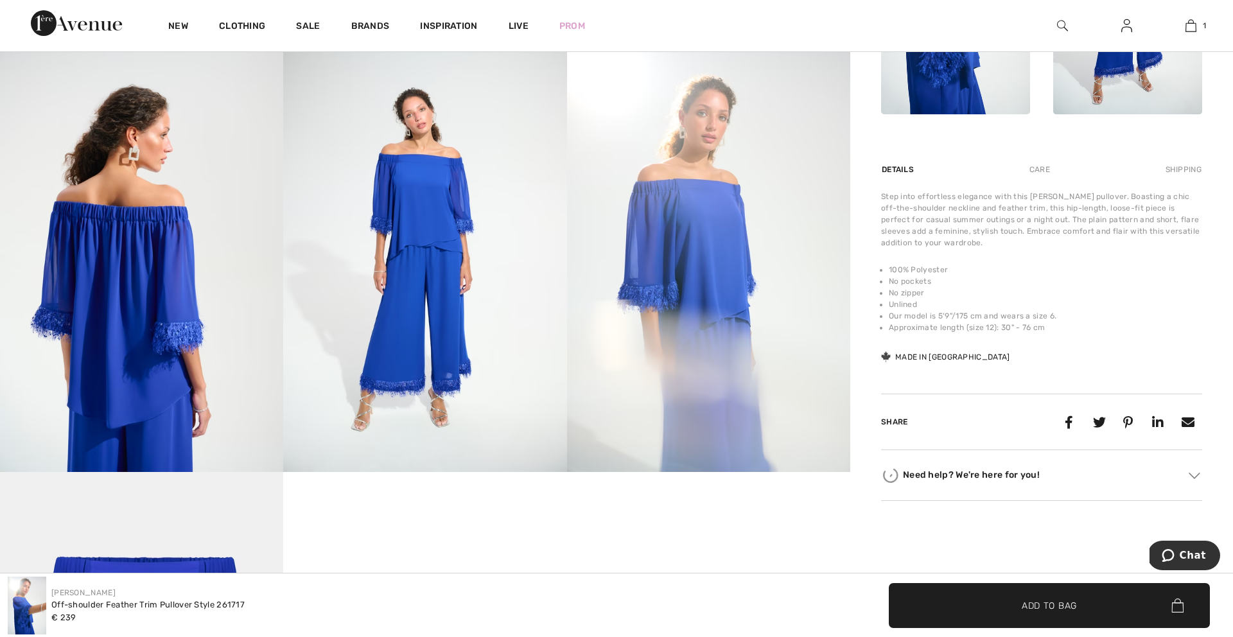
scroll to position [747, 0]
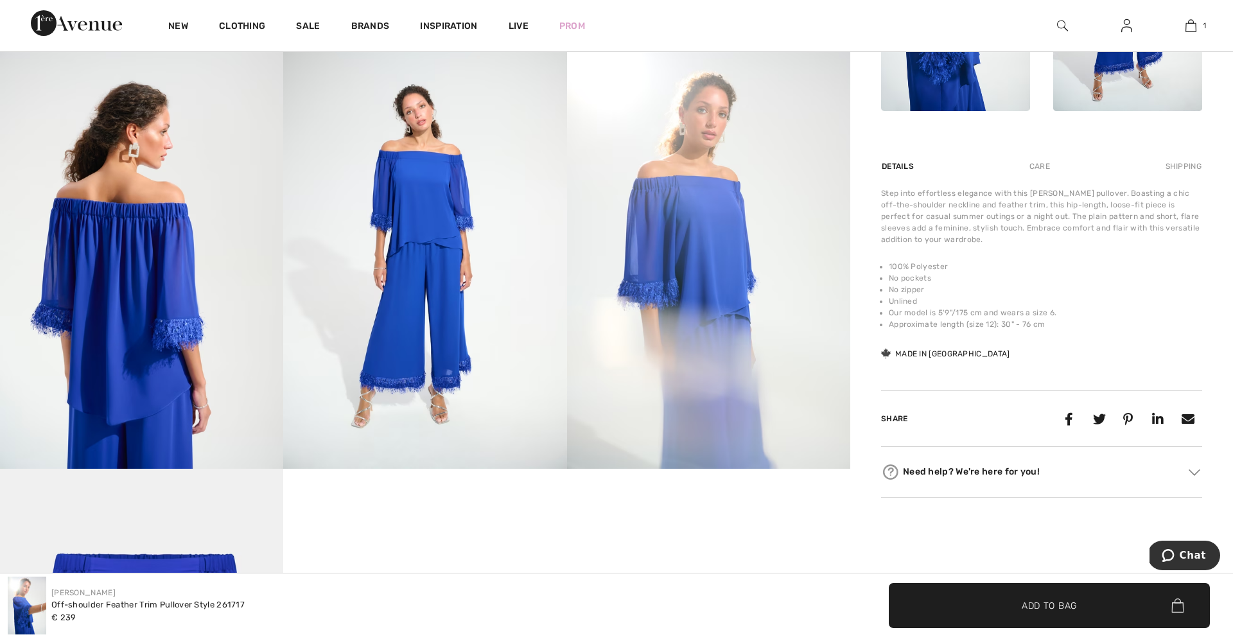
click at [157, 383] on img at bounding box center [141, 256] width 283 height 425
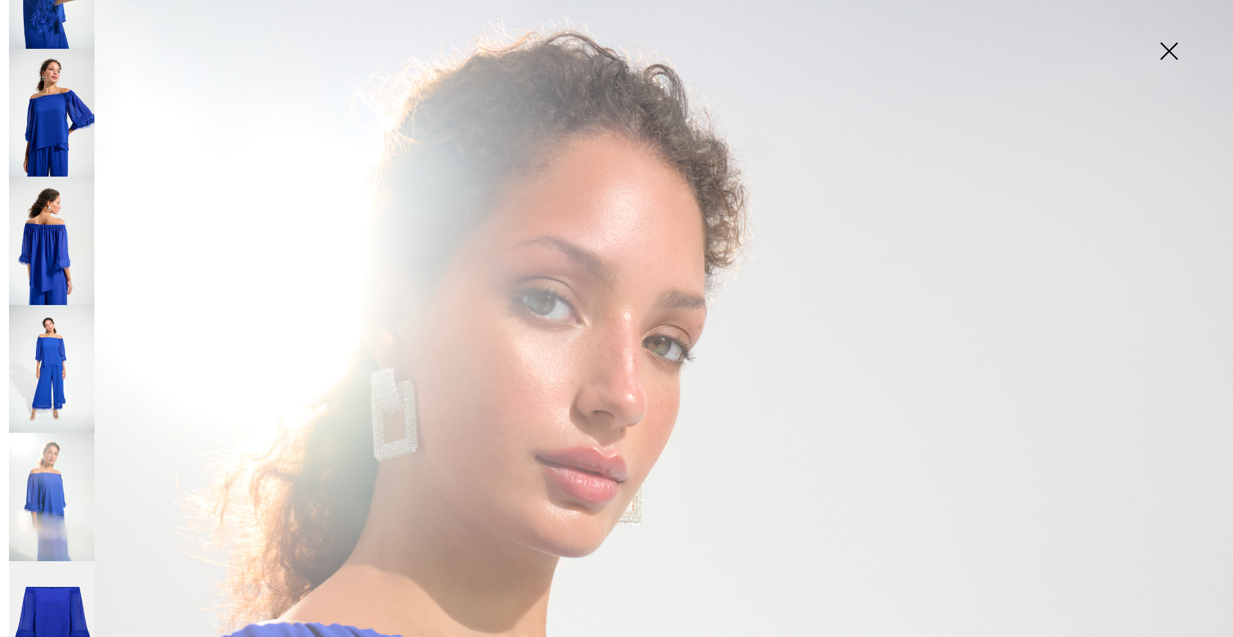
click at [1169, 50] on img at bounding box center [1168, 52] width 64 height 66
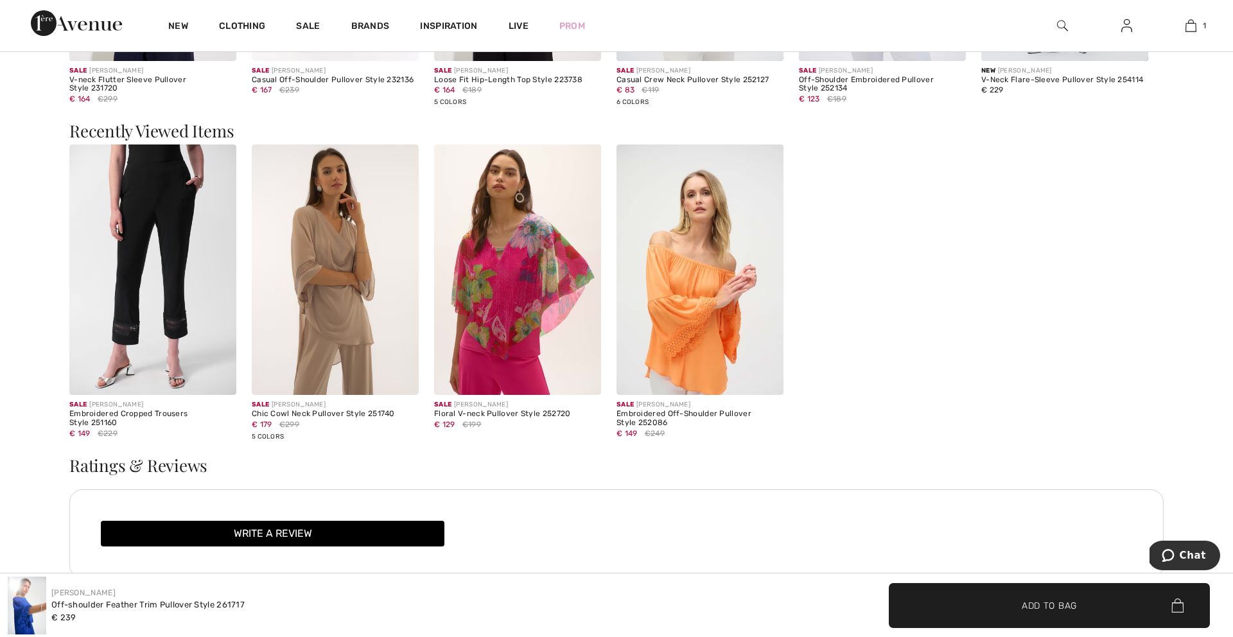
scroll to position [2205, 0]
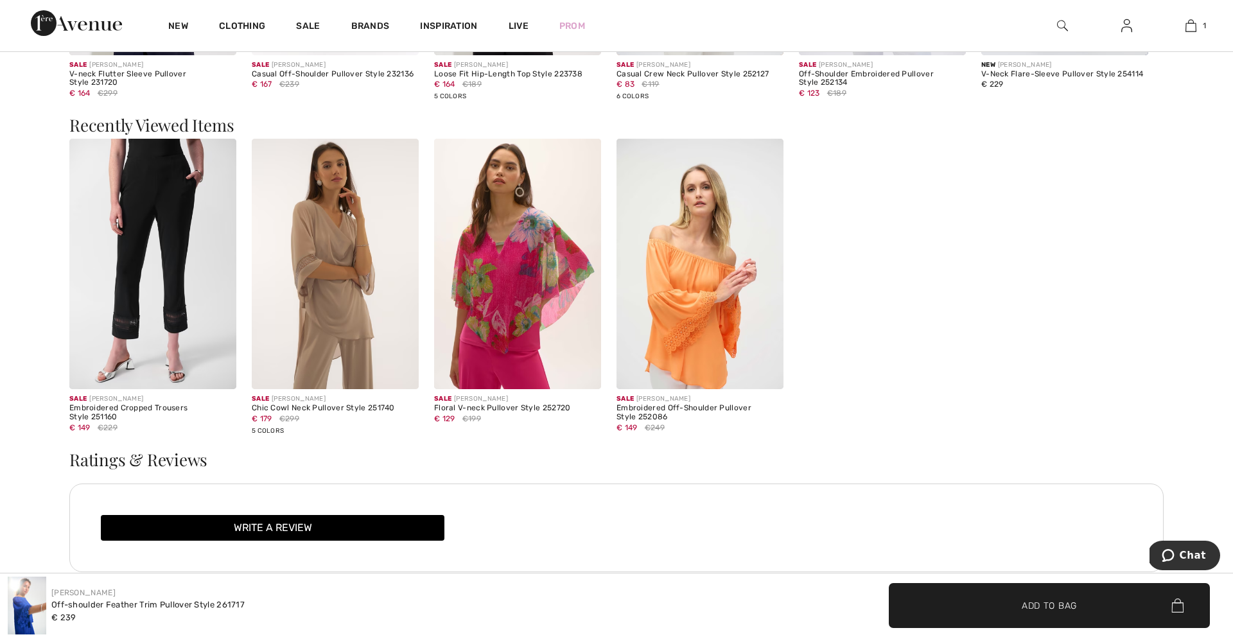
click at [690, 251] on img at bounding box center [699, 264] width 167 height 250
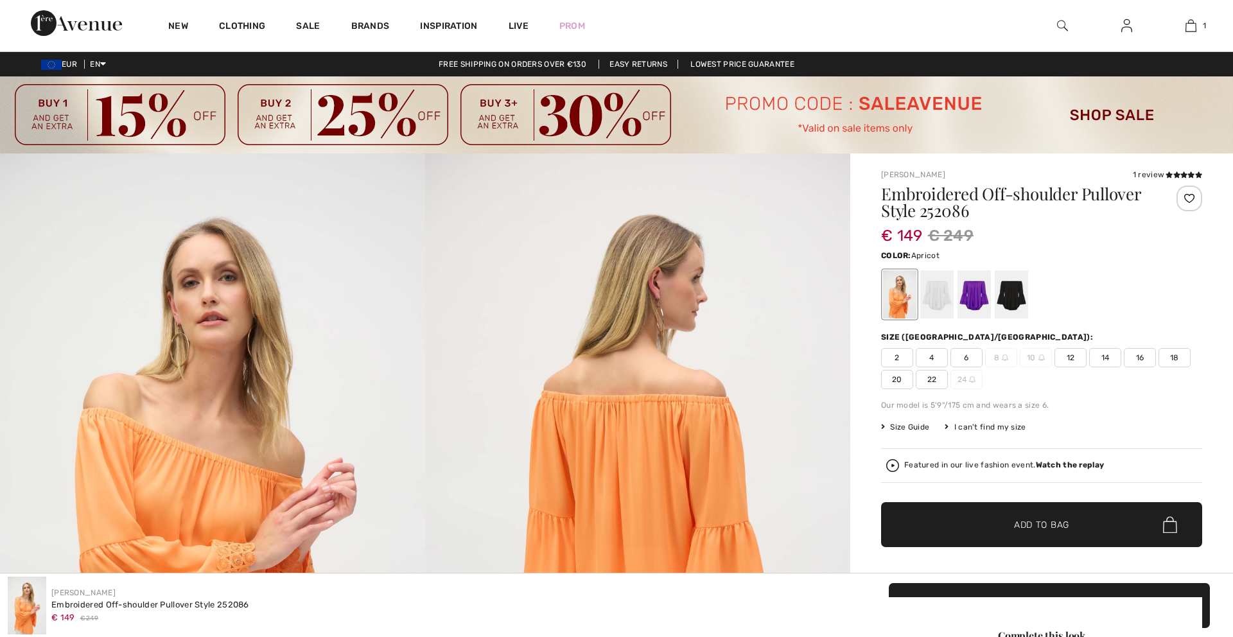
click at [1106, 357] on span "14" at bounding box center [1105, 357] width 32 height 19
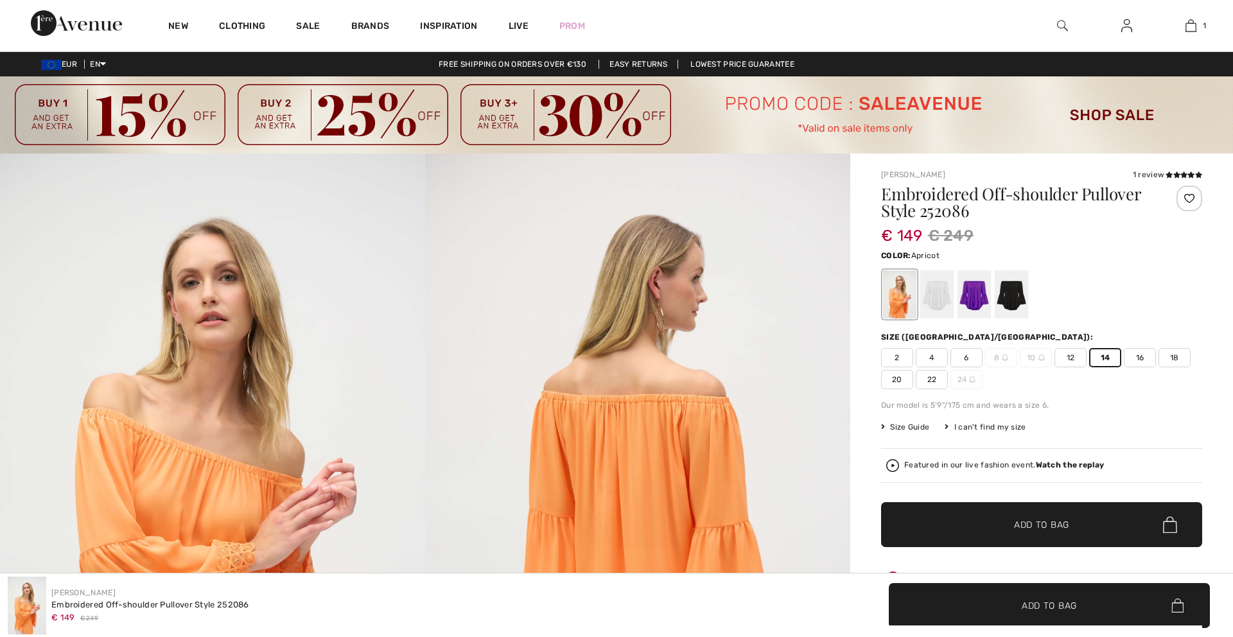
checkbox input "true"
click at [1170, 523] on img at bounding box center [1170, 524] width 14 height 17
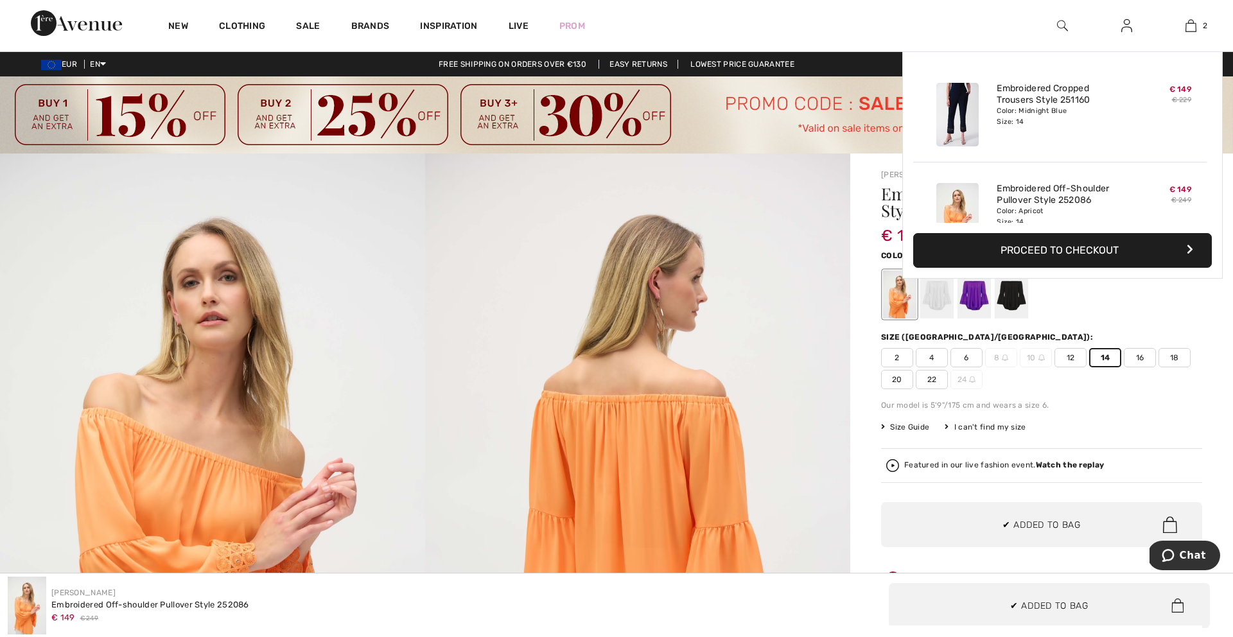
scroll to position [40, 0]
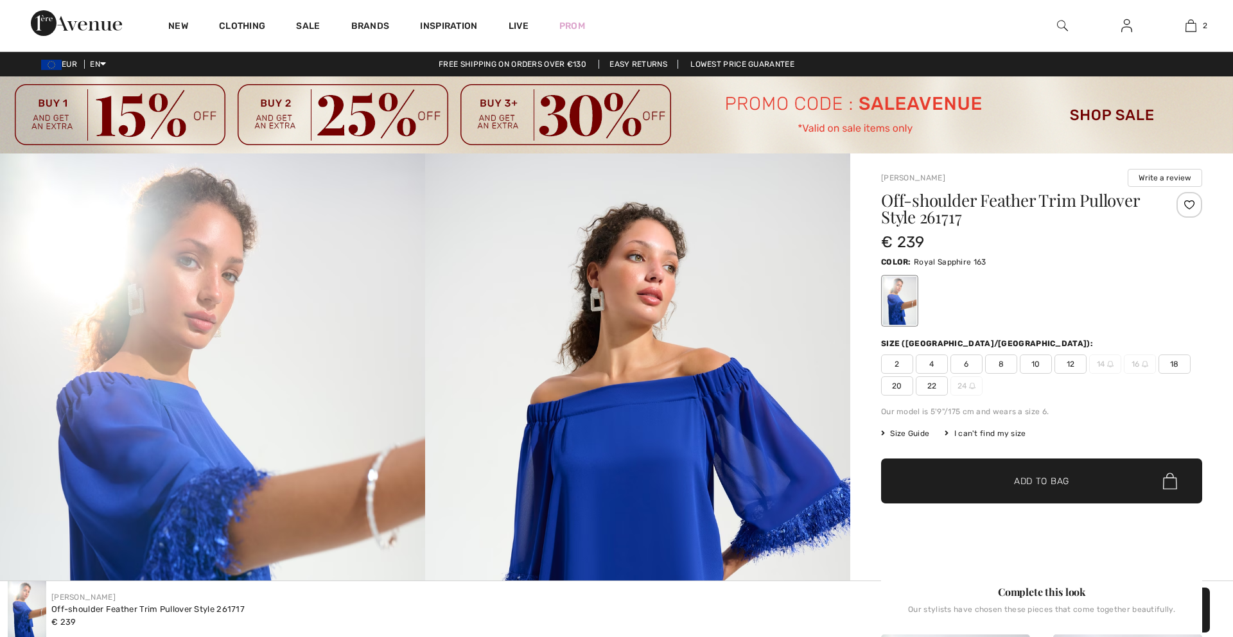
scroll to position [2205, 0]
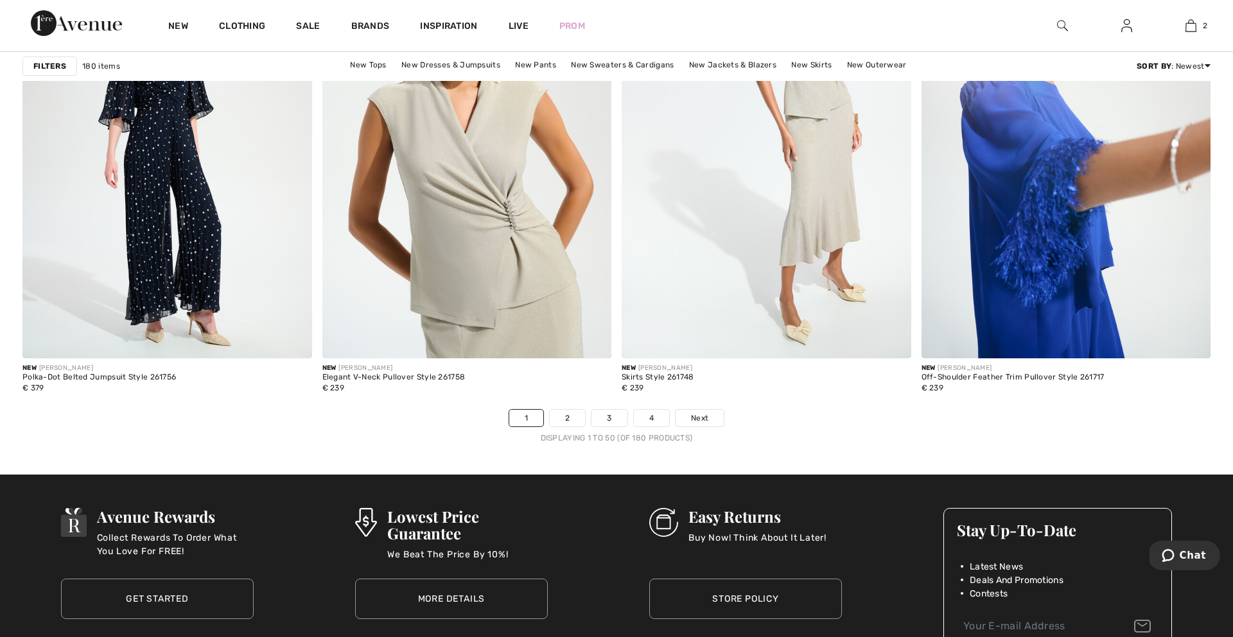
scroll to position [7399, 0]
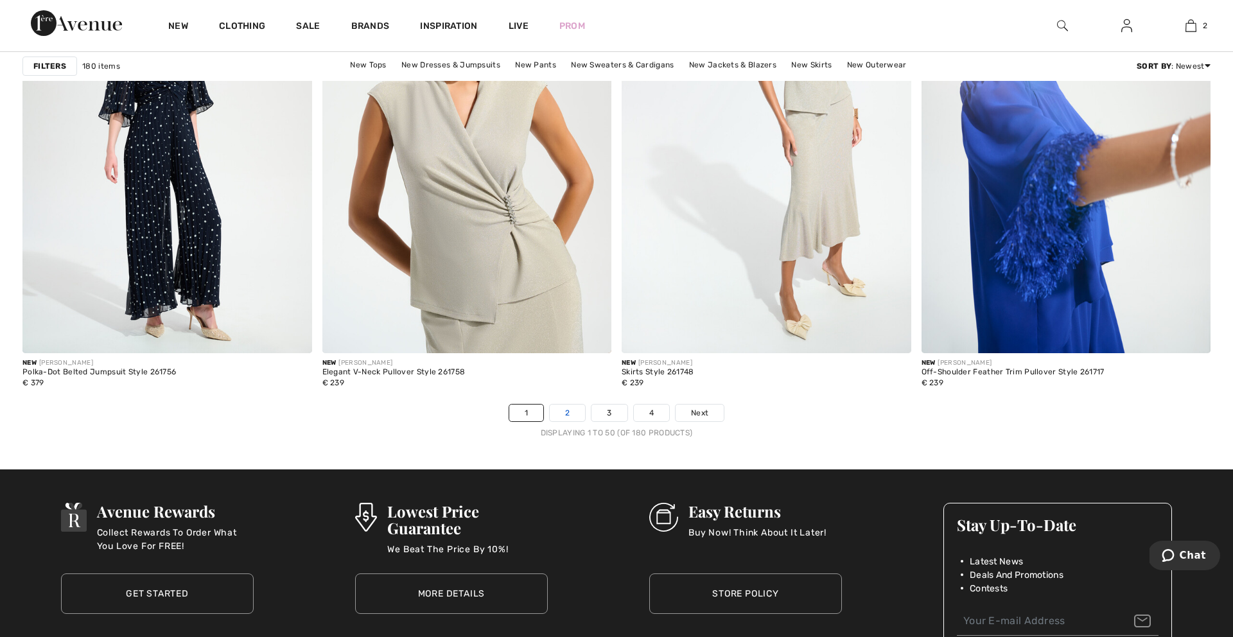
click at [567, 411] on link "2" at bounding box center [567, 412] width 35 height 17
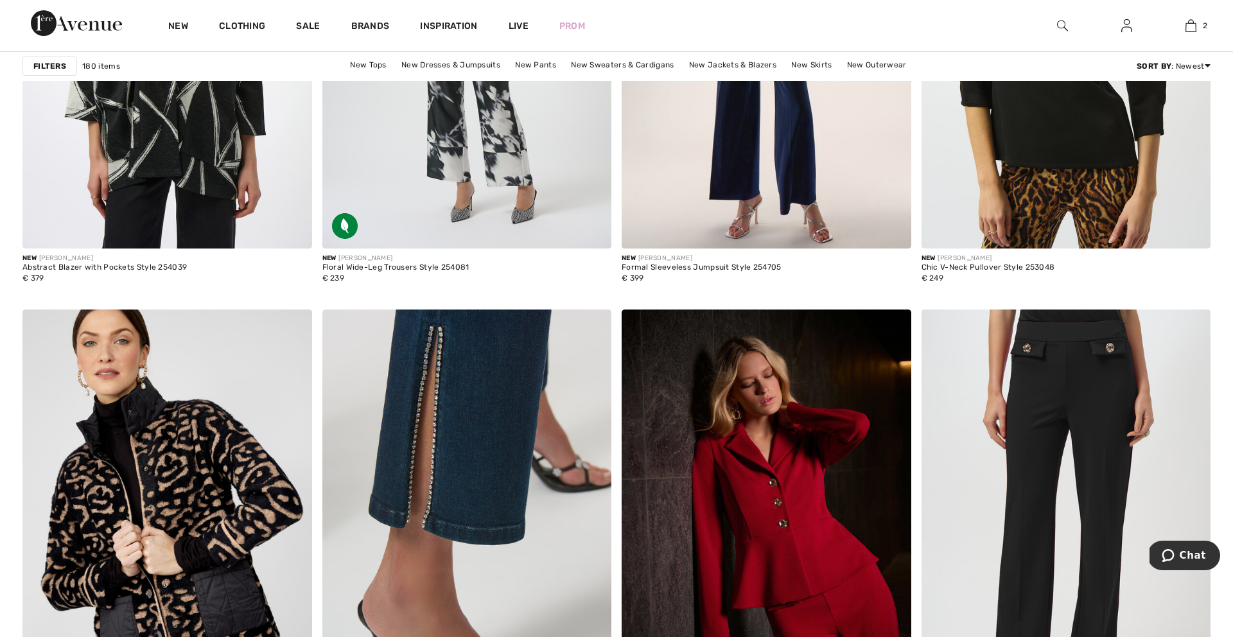
scroll to position [7007, 0]
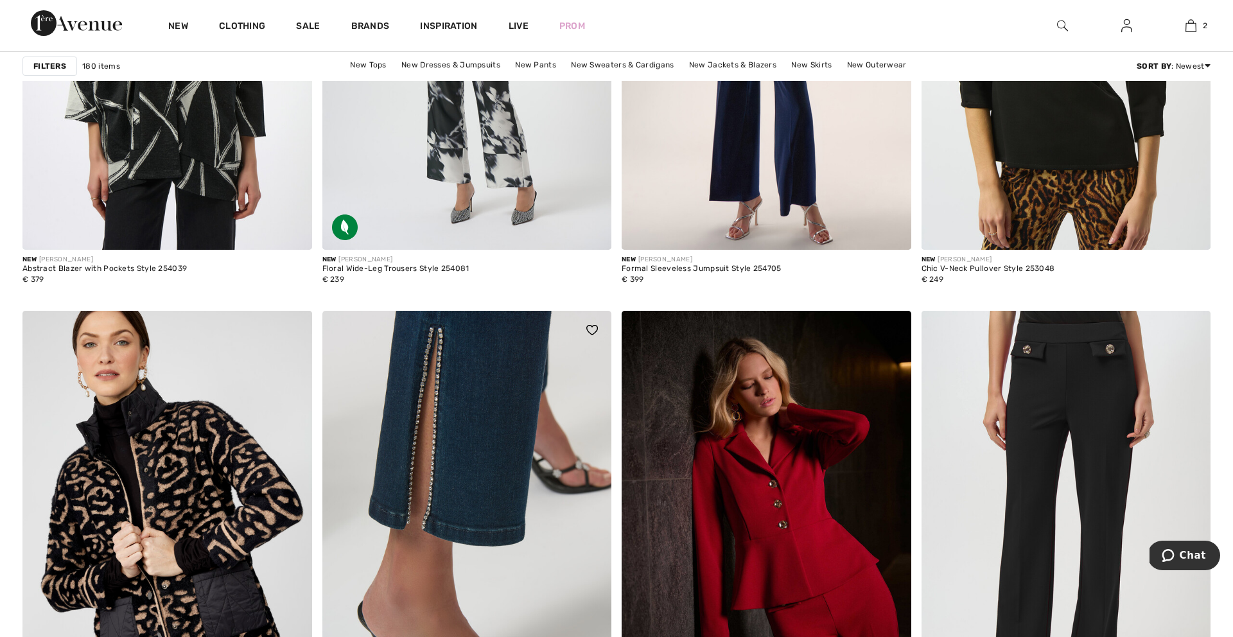
click at [456, 401] on img at bounding box center [467, 528] width 290 height 434
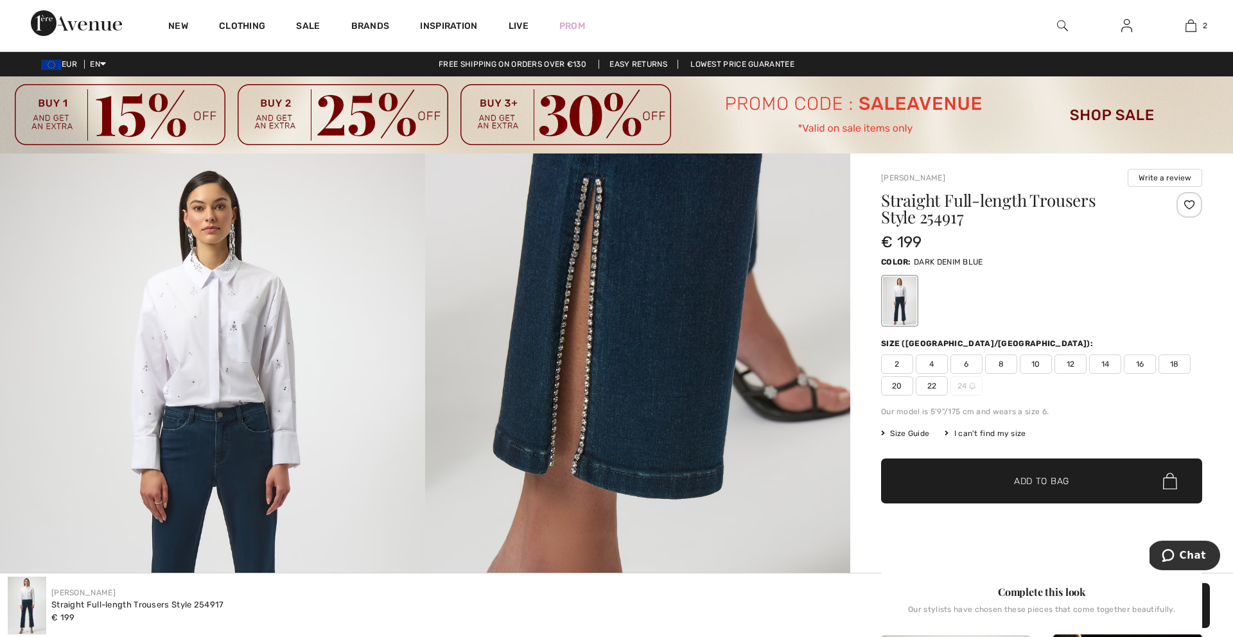
click at [335, 369] on img at bounding box center [212, 471] width 425 height 637
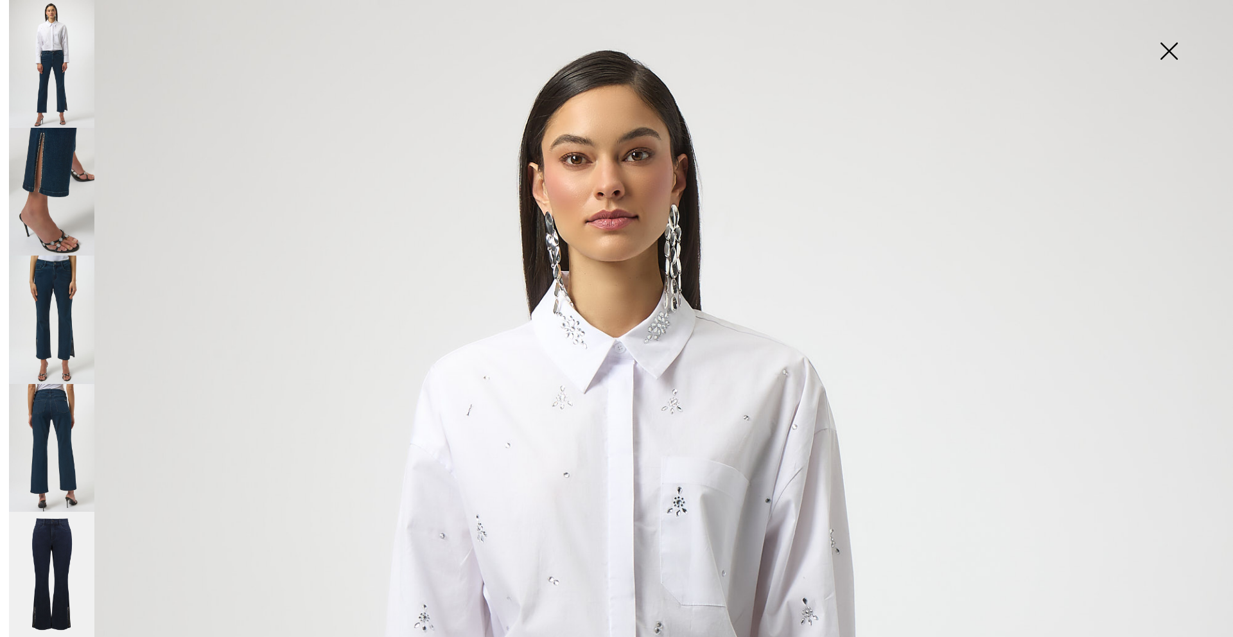
click at [63, 280] on img at bounding box center [51, 320] width 85 height 128
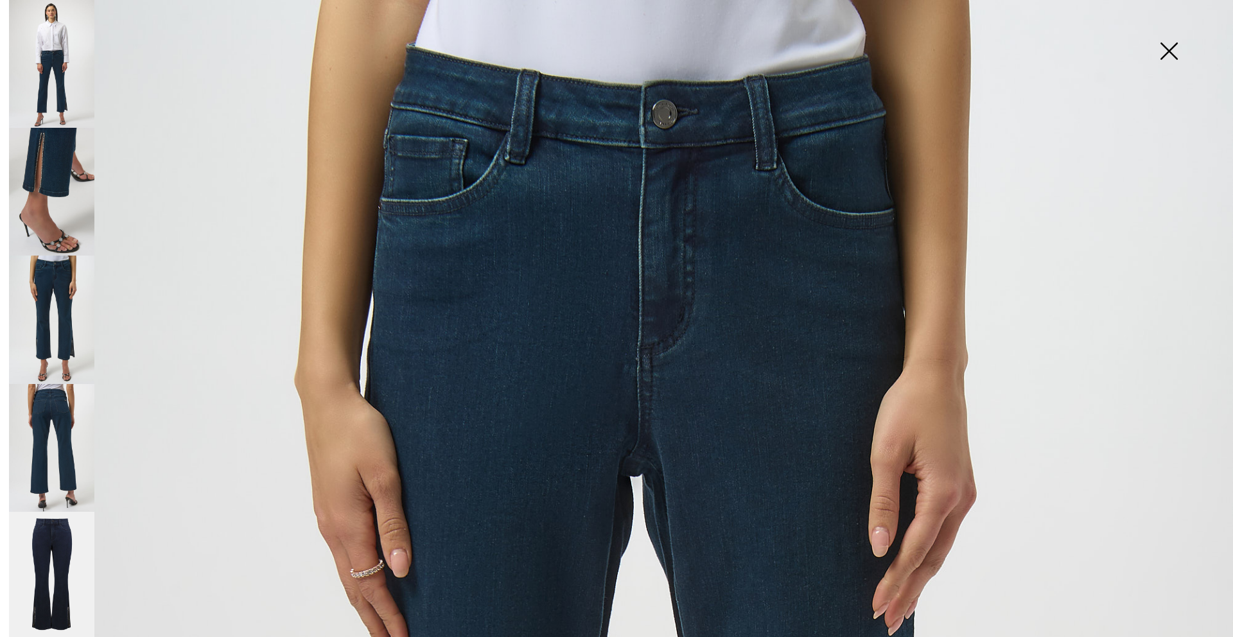
click at [42, 396] on img at bounding box center [51, 448] width 85 height 128
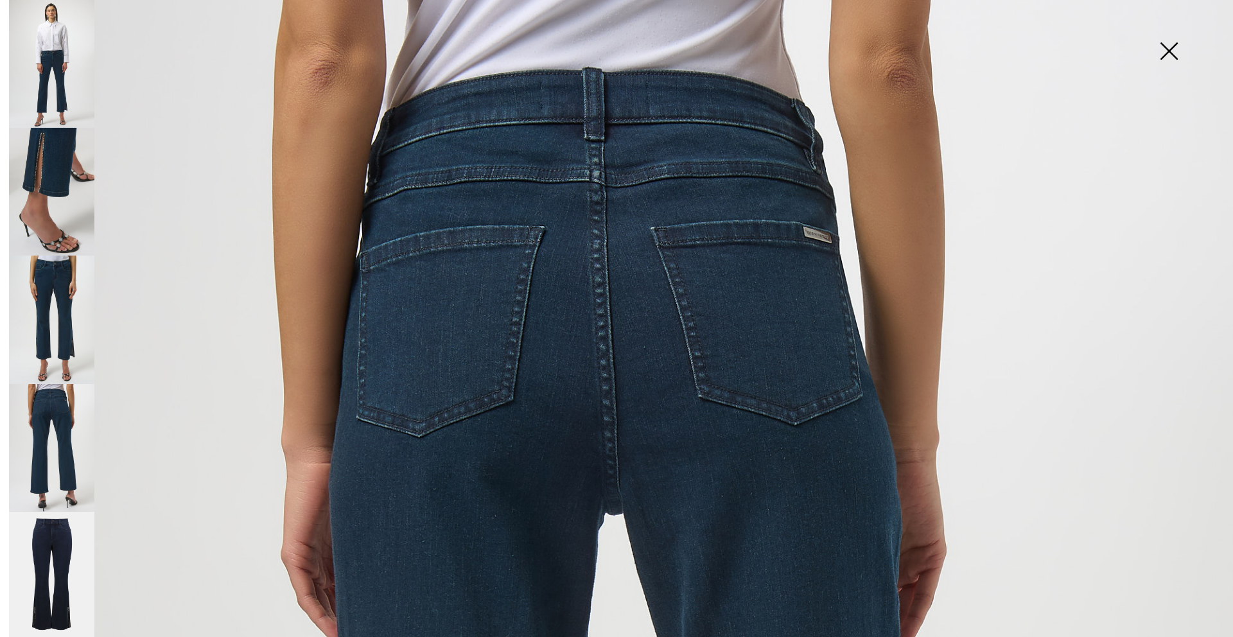
click at [44, 541] on img at bounding box center [51, 576] width 85 height 128
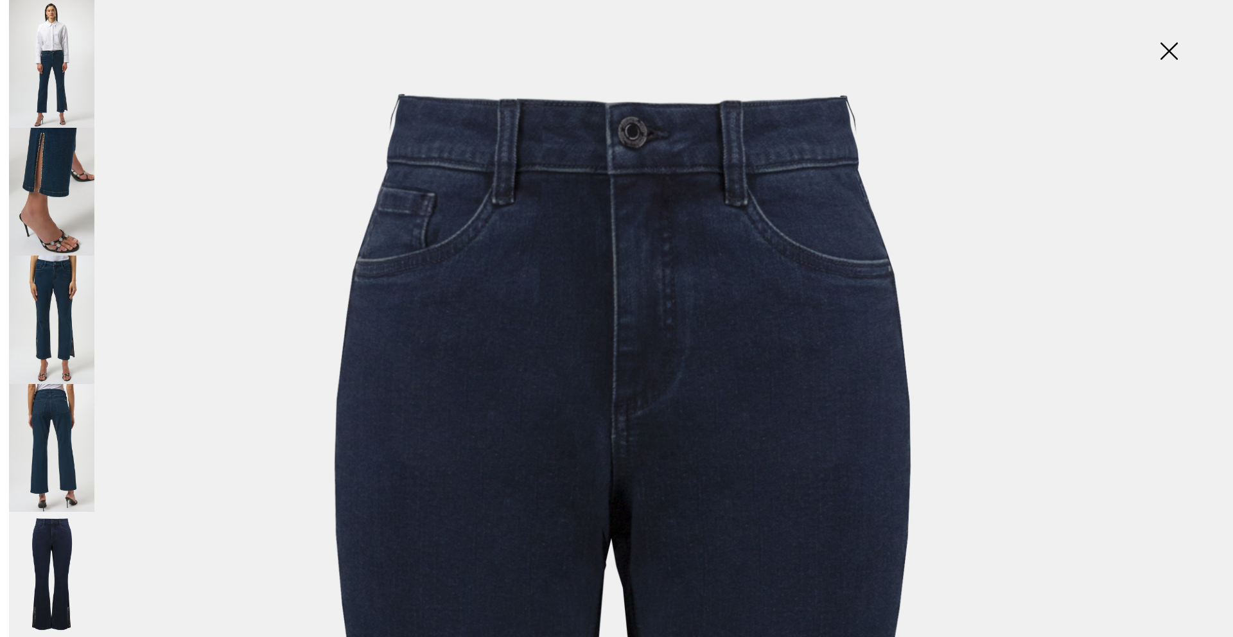
click at [1169, 51] on img at bounding box center [1168, 52] width 64 height 66
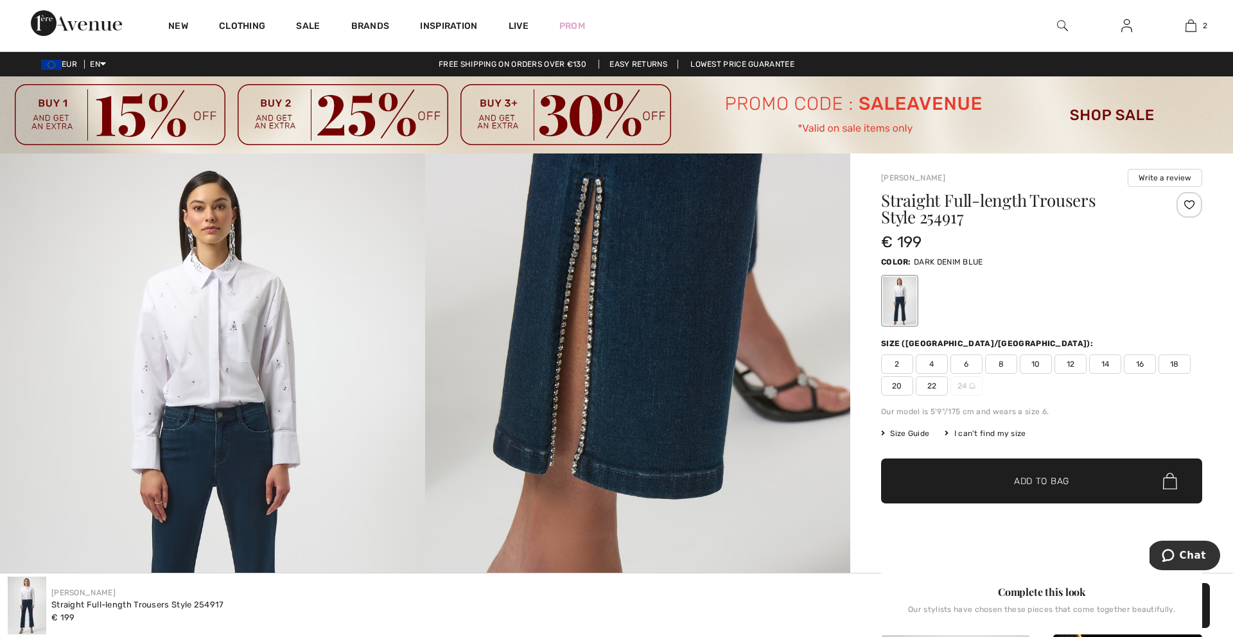
click at [1106, 363] on span "14" at bounding box center [1105, 363] width 32 height 19
click at [1169, 482] on img at bounding box center [1170, 481] width 14 height 17
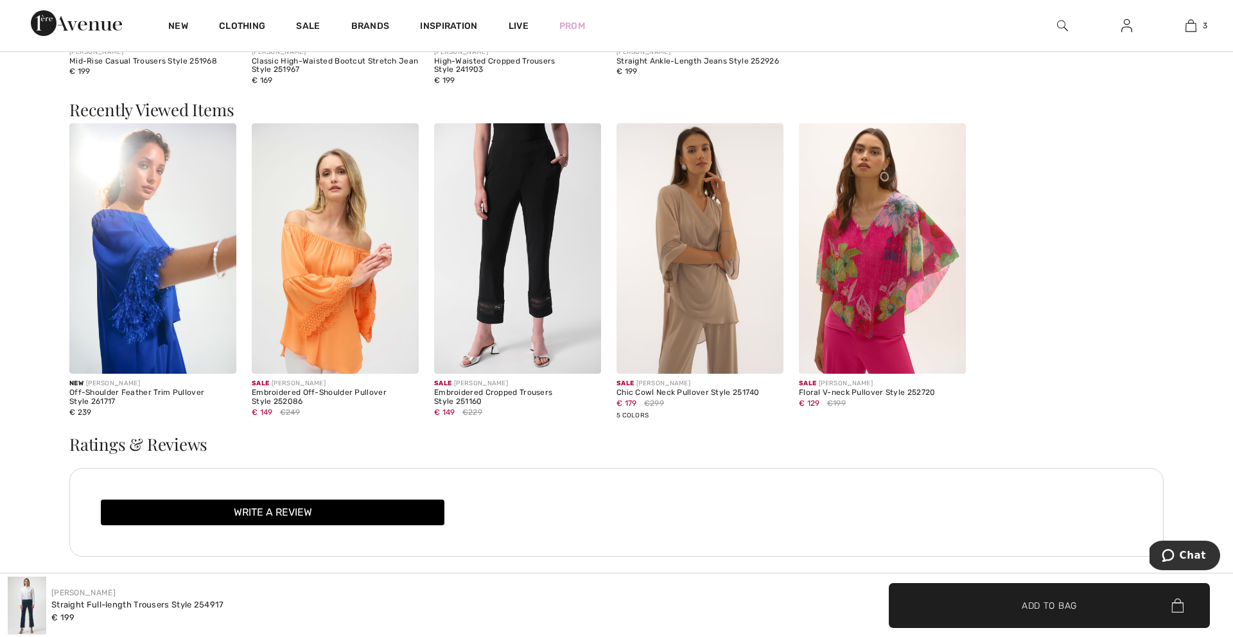
scroll to position [2216, 0]
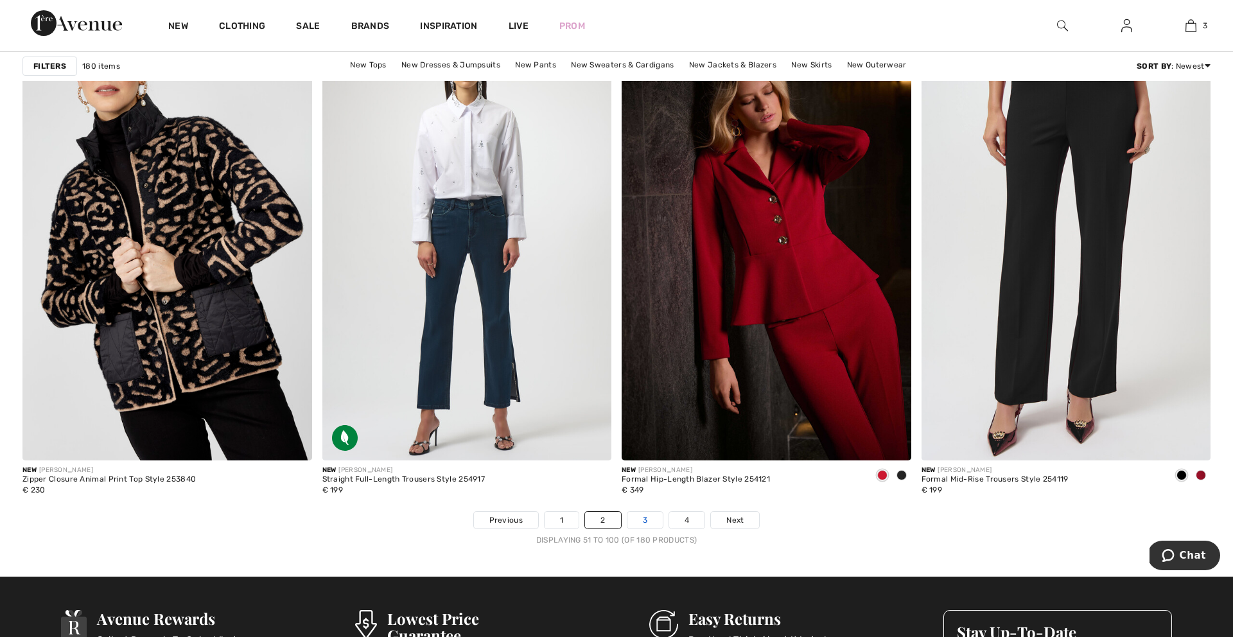
click at [643, 519] on link "3" at bounding box center [644, 520] width 35 height 17
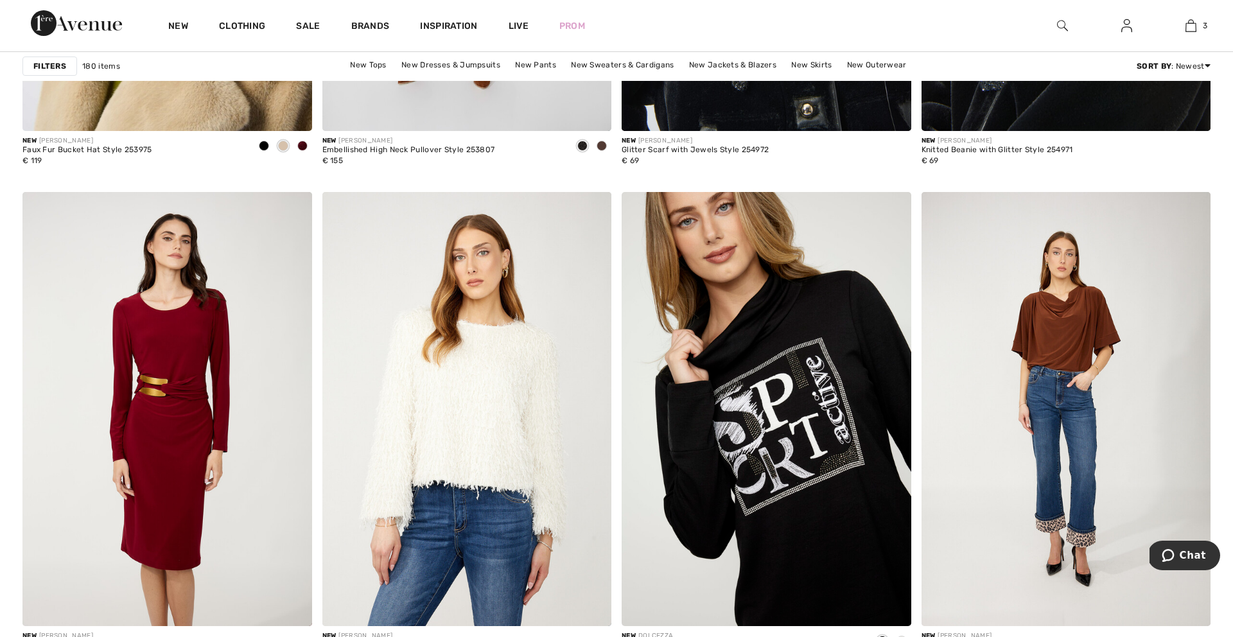
scroll to position [1581, 0]
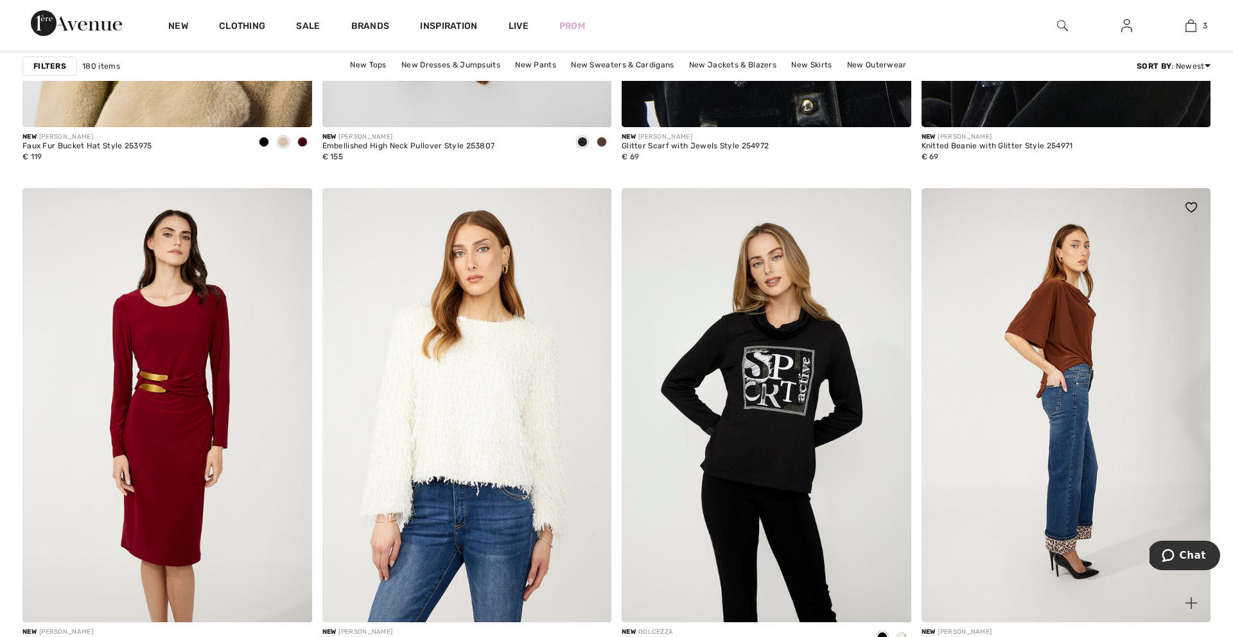
click at [1048, 550] on img at bounding box center [1066, 405] width 290 height 434
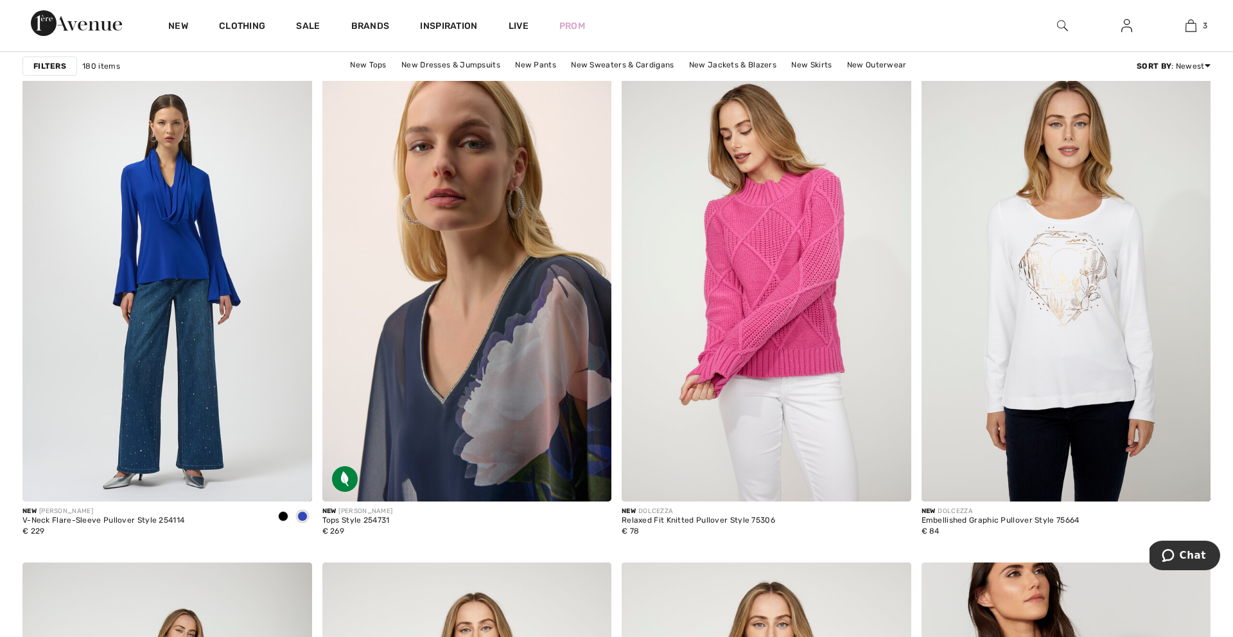
scroll to position [2883, 0]
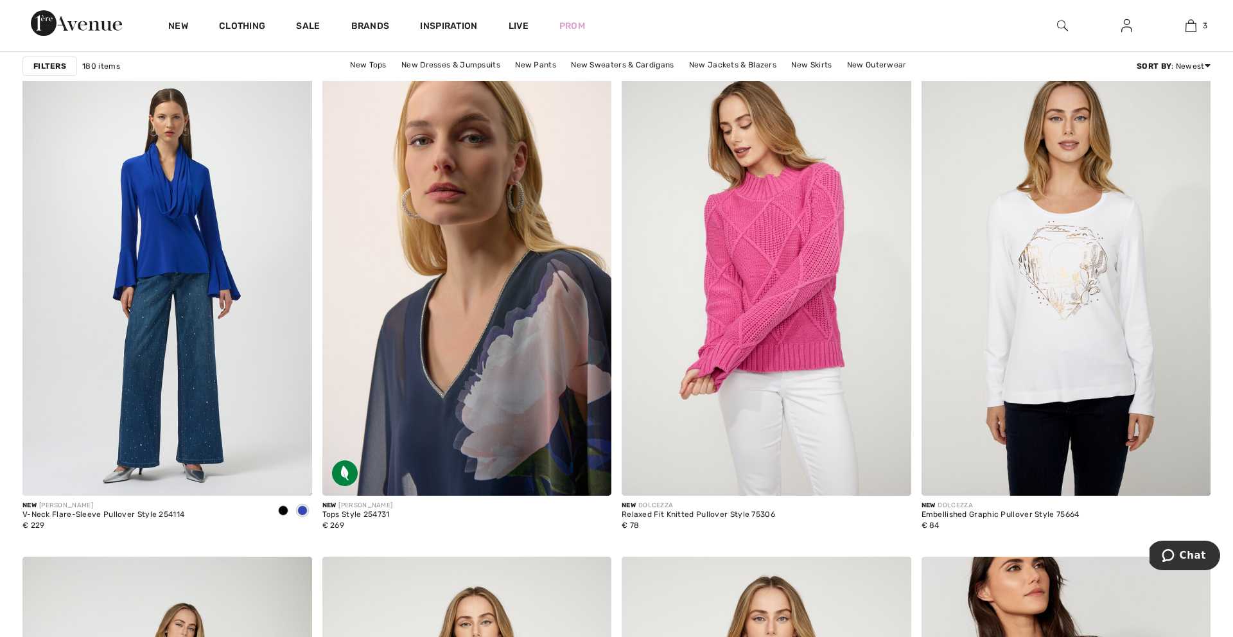
click at [415, 457] on img at bounding box center [467, 279] width 290 height 434
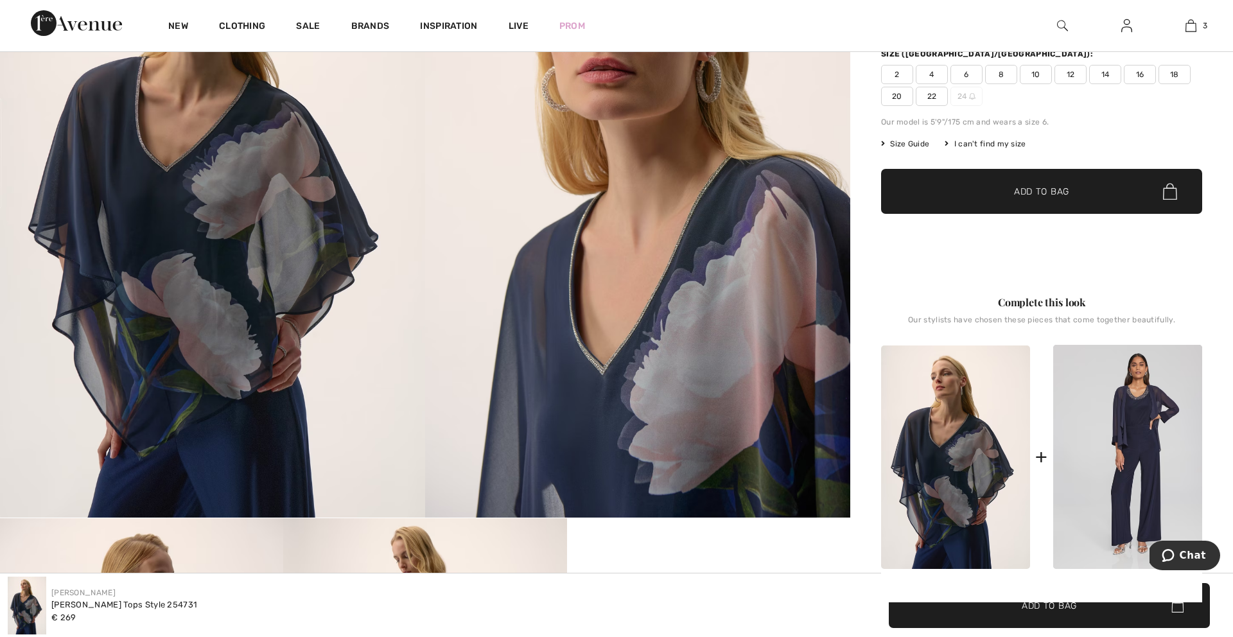
scroll to position [280, 0]
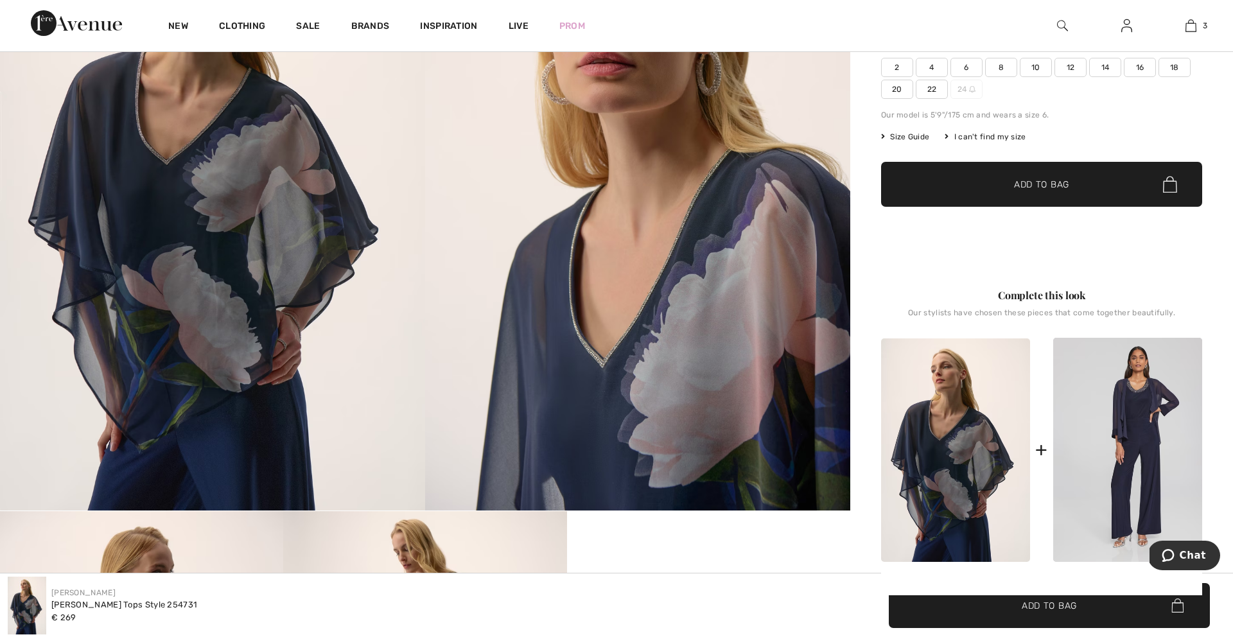
click at [927, 505] on img at bounding box center [955, 449] width 149 height 223
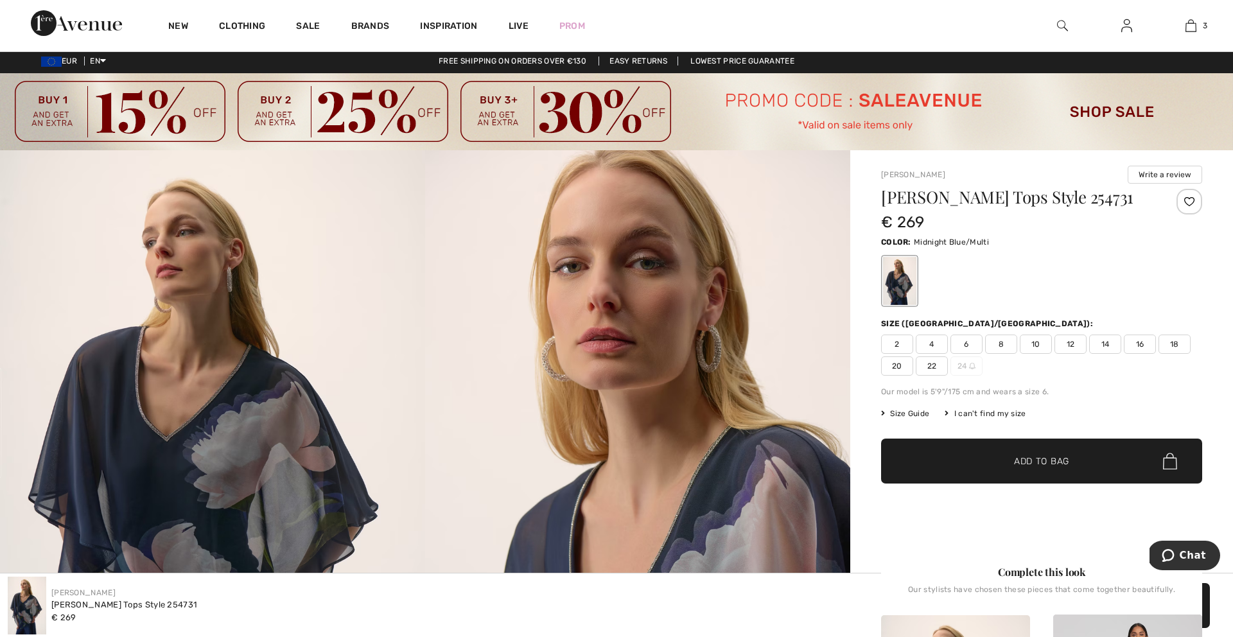
scroll to position [0, 0]
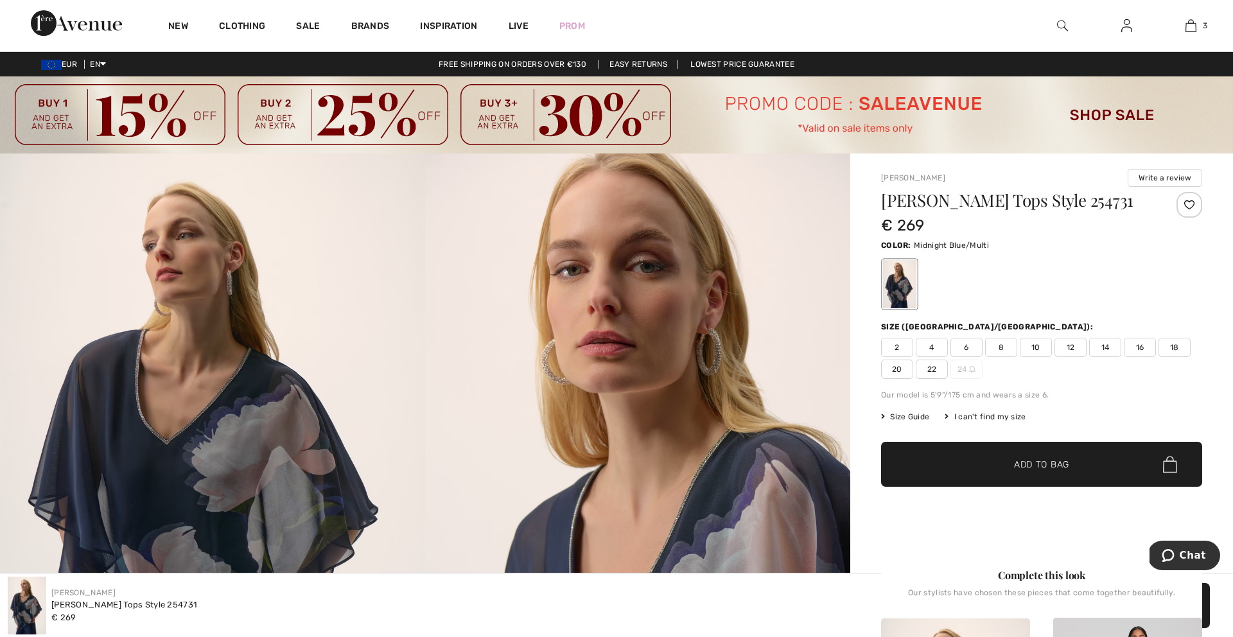
click at [1104, 346] on span "14" at bounding box center [1105, 347] width 32 height 19
click at [1169, 463] on img at bounding box center [1170, 464] width 14 height 17
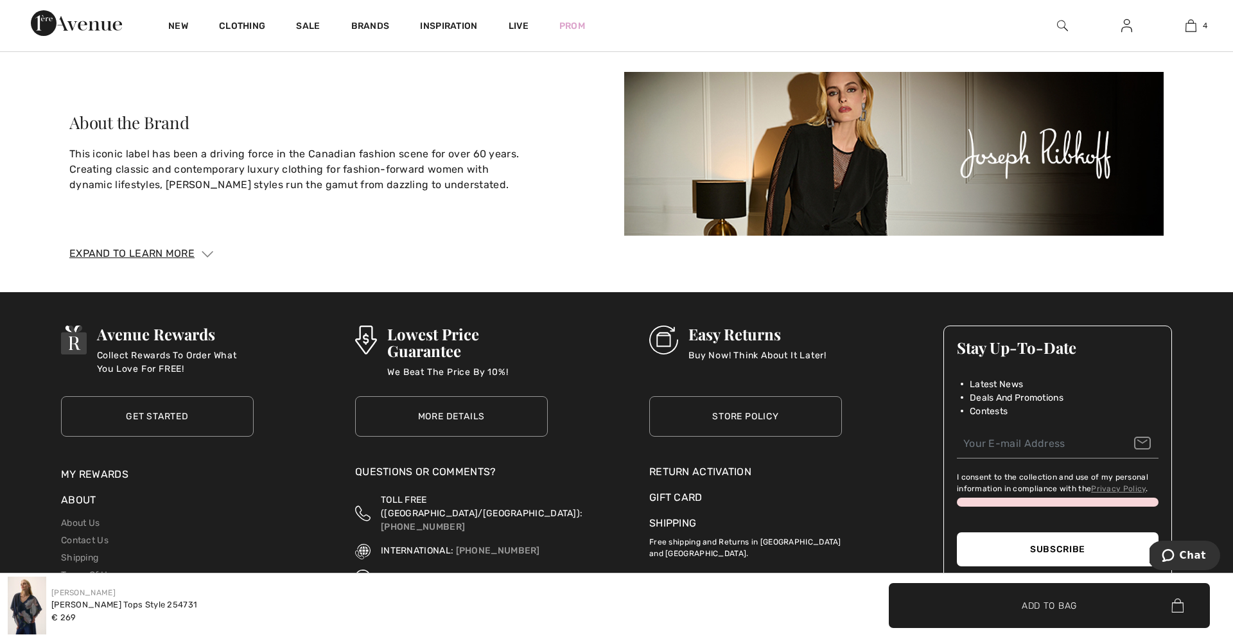
scroll to position [2736, 0]
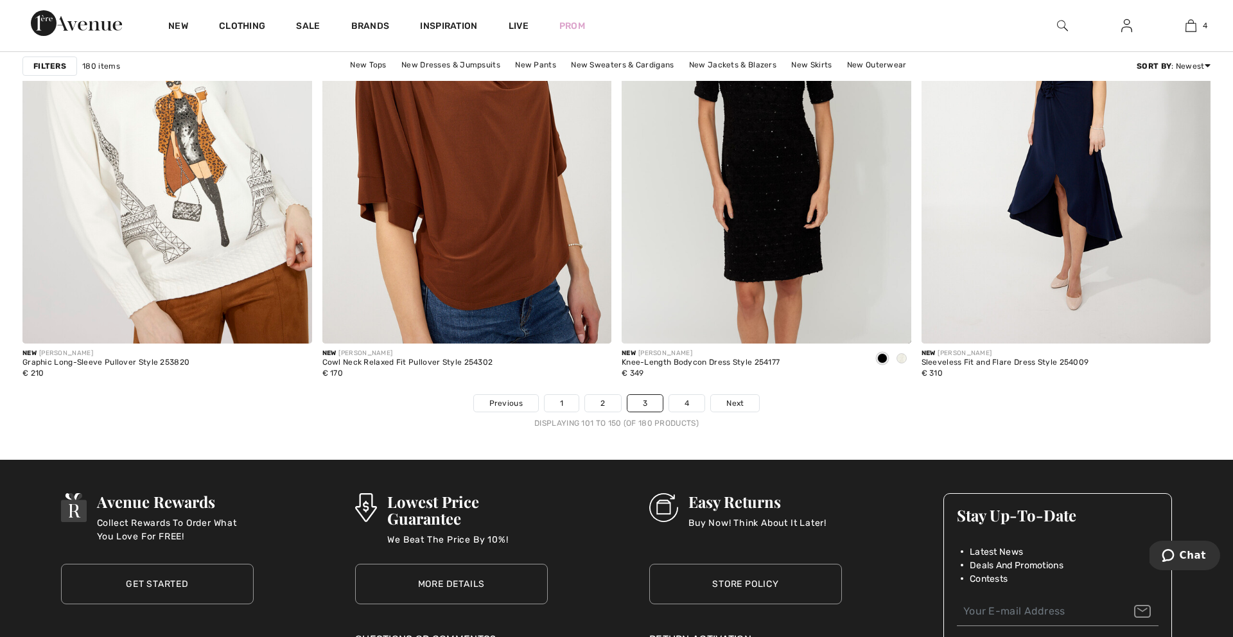
scroll to position [7418, 0]
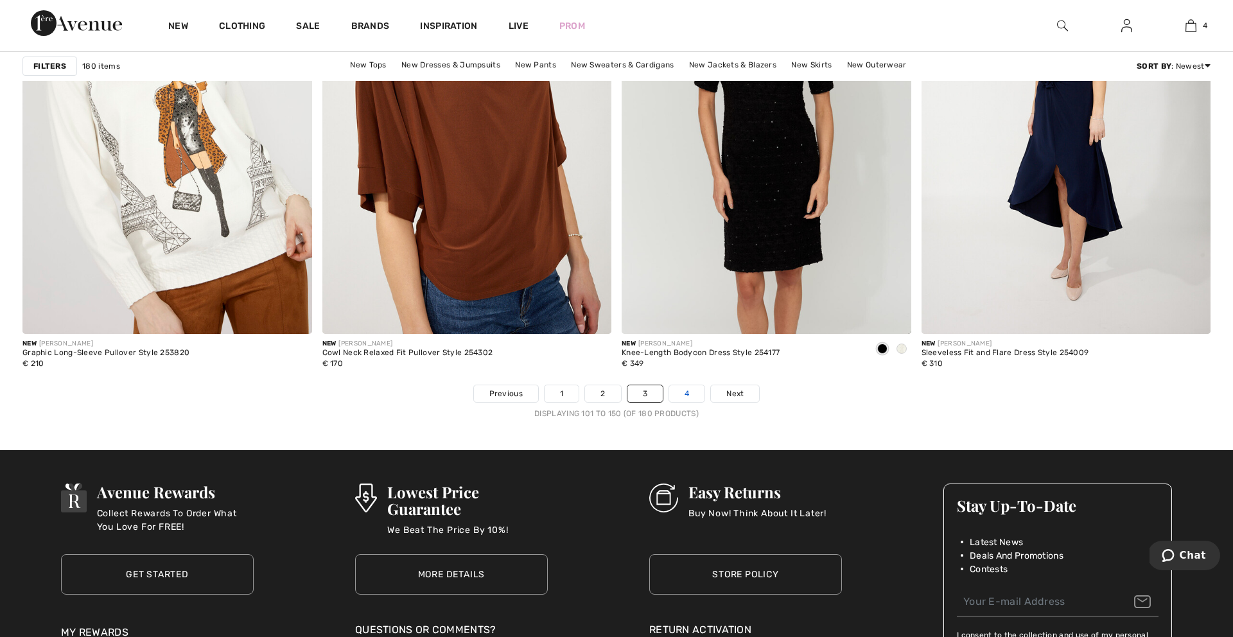
click at [686, 393] on link "4" at bounding box center [686, 393] width 35 height 17
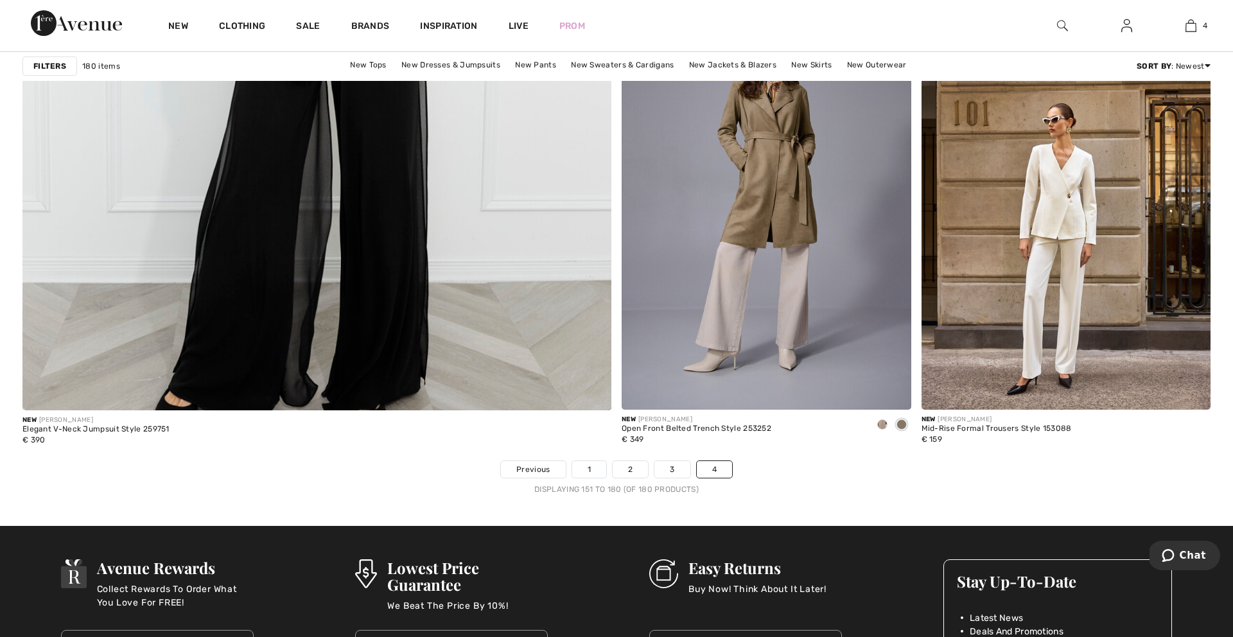
scroll to position [4674, 0]
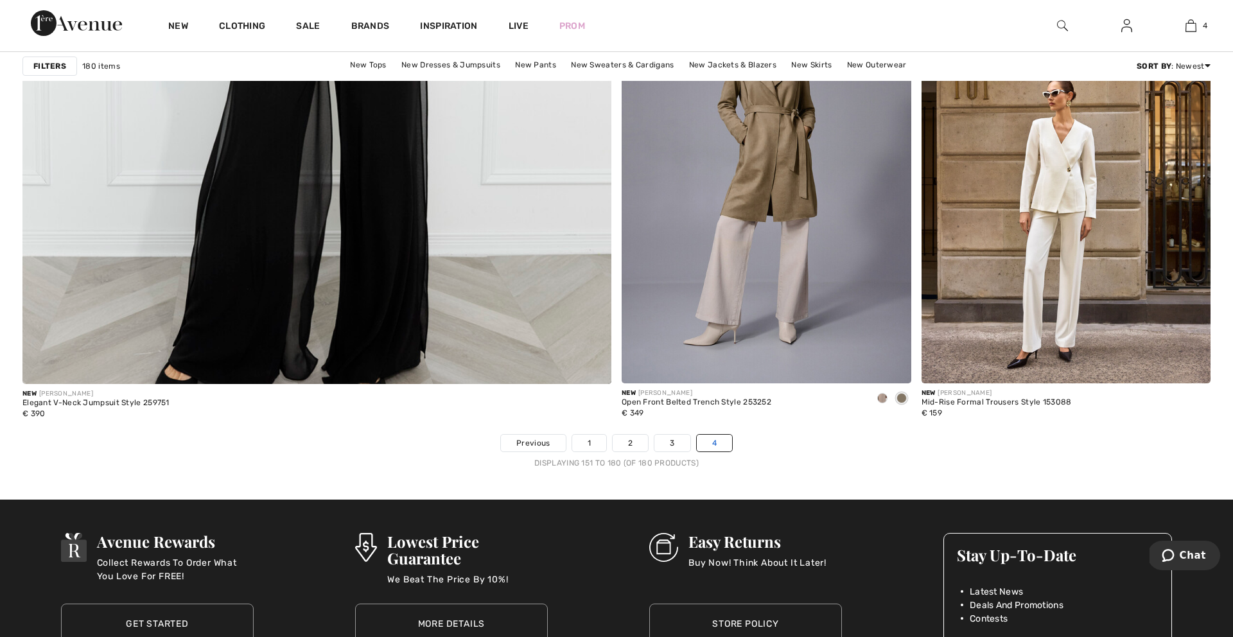
click at [716, 442] on link "4" at bounding box center [714, 443] width 35 height 17
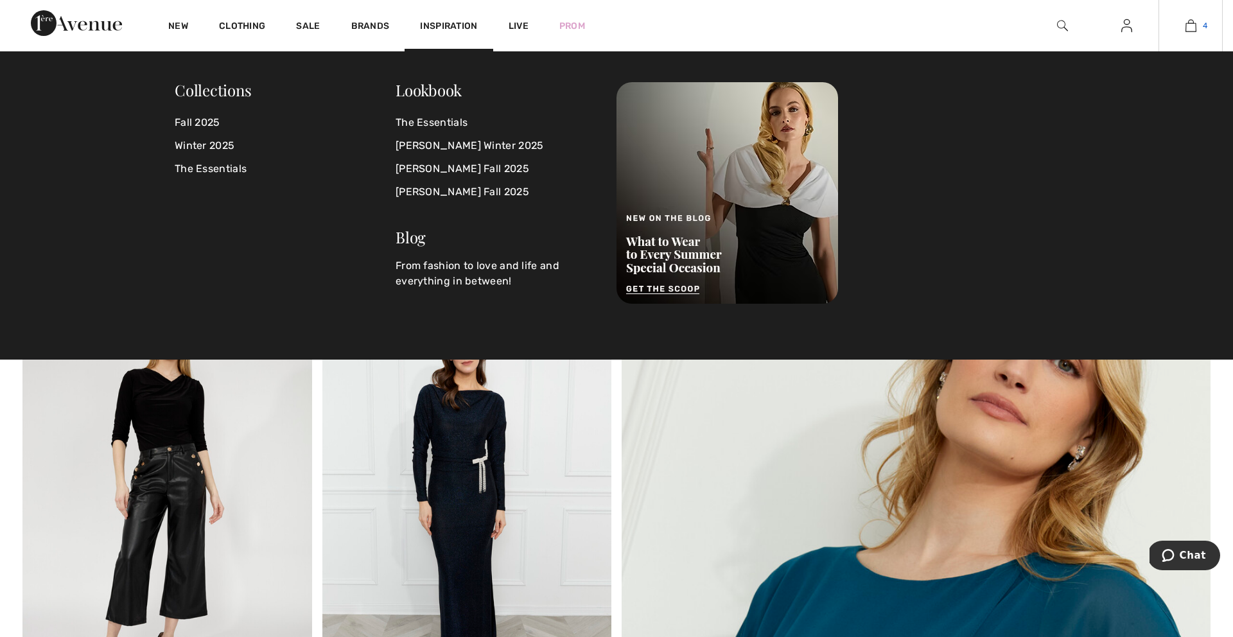
click at [1190, 24] on img at bounding box center [1190, 25] width 11 height 15
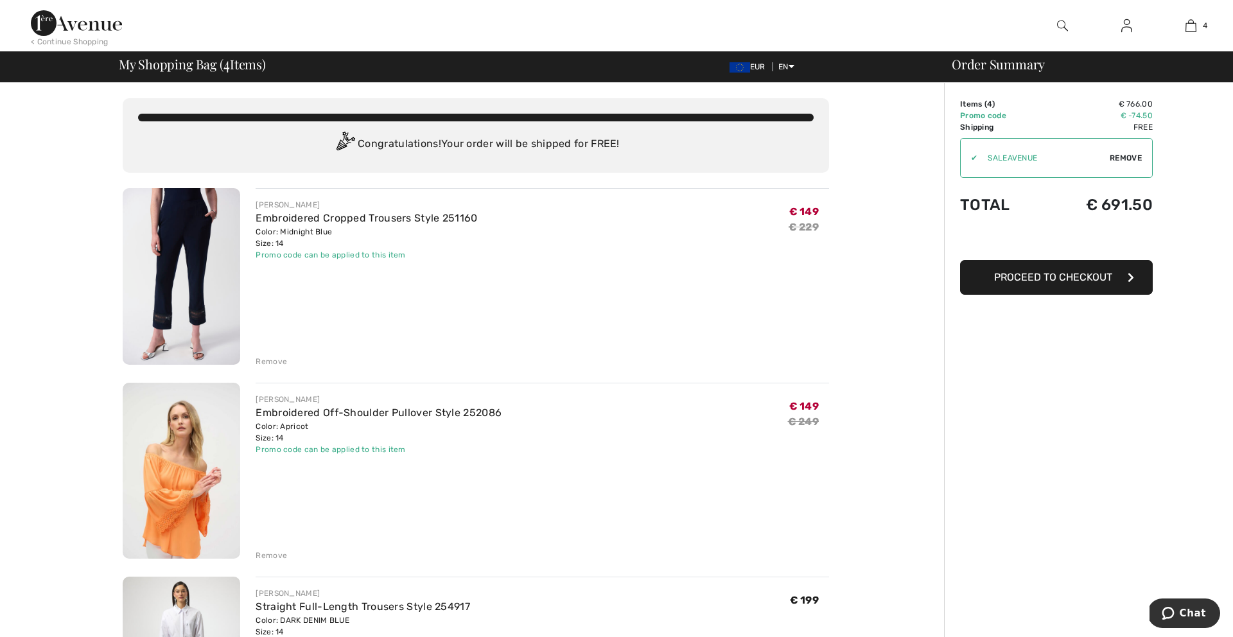
click at [197, 247] on img at bounding box center [181, 276] width 117 height 177
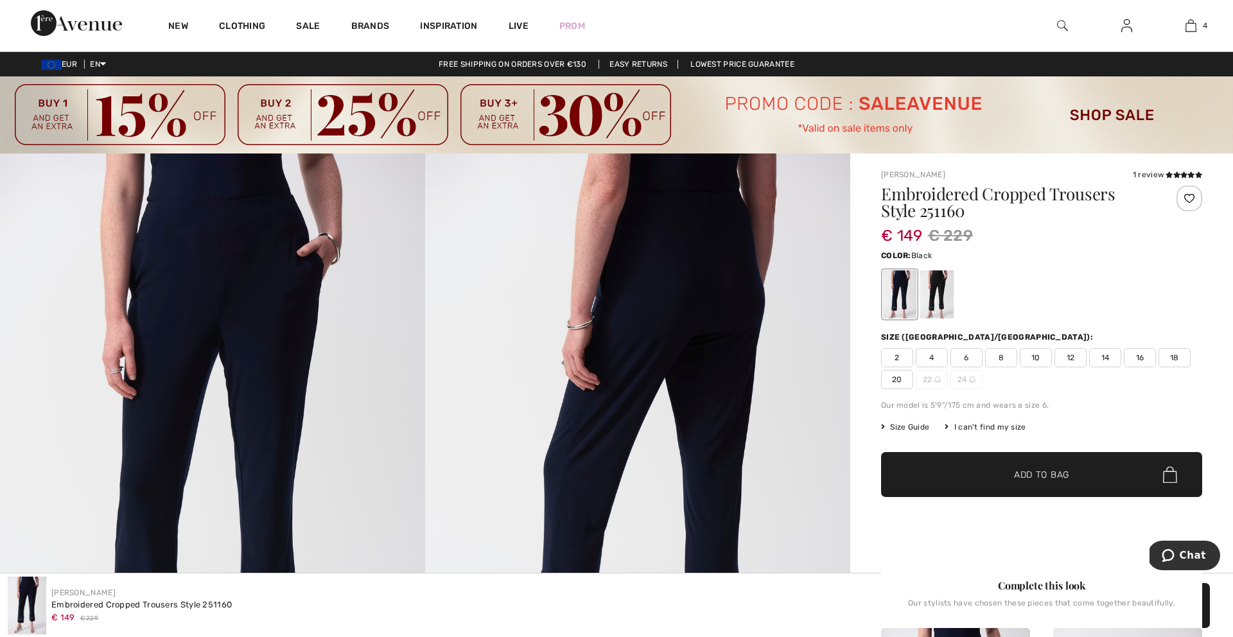
click at [940, 295] on div at bounding box center [936, 294] width 33 height 48
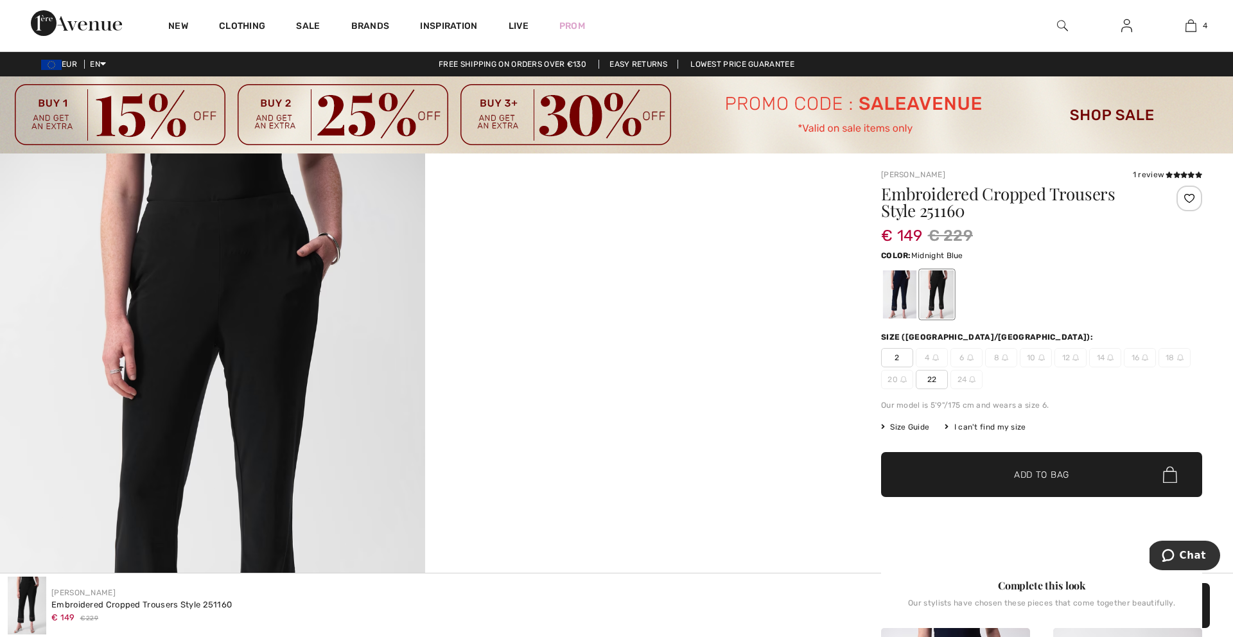
click at [899, 299] on div at bounding box center [899, 294] width 33 height 48
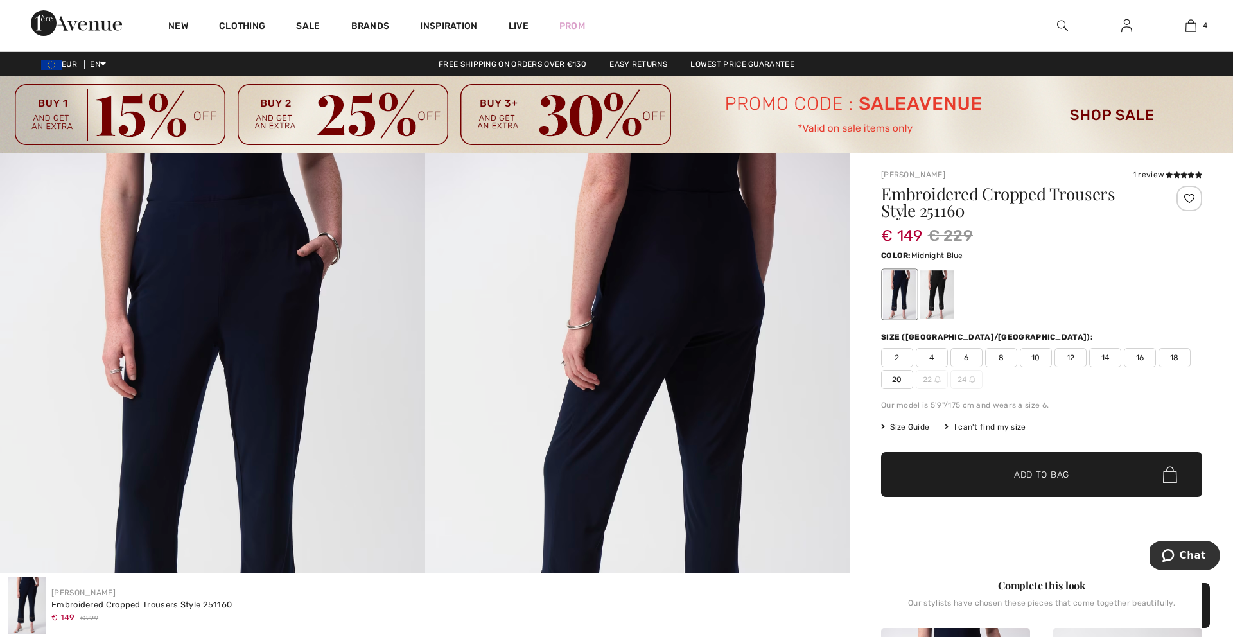
click at [375, 315] on img at bounding box center [212, 471] width 425 height 637
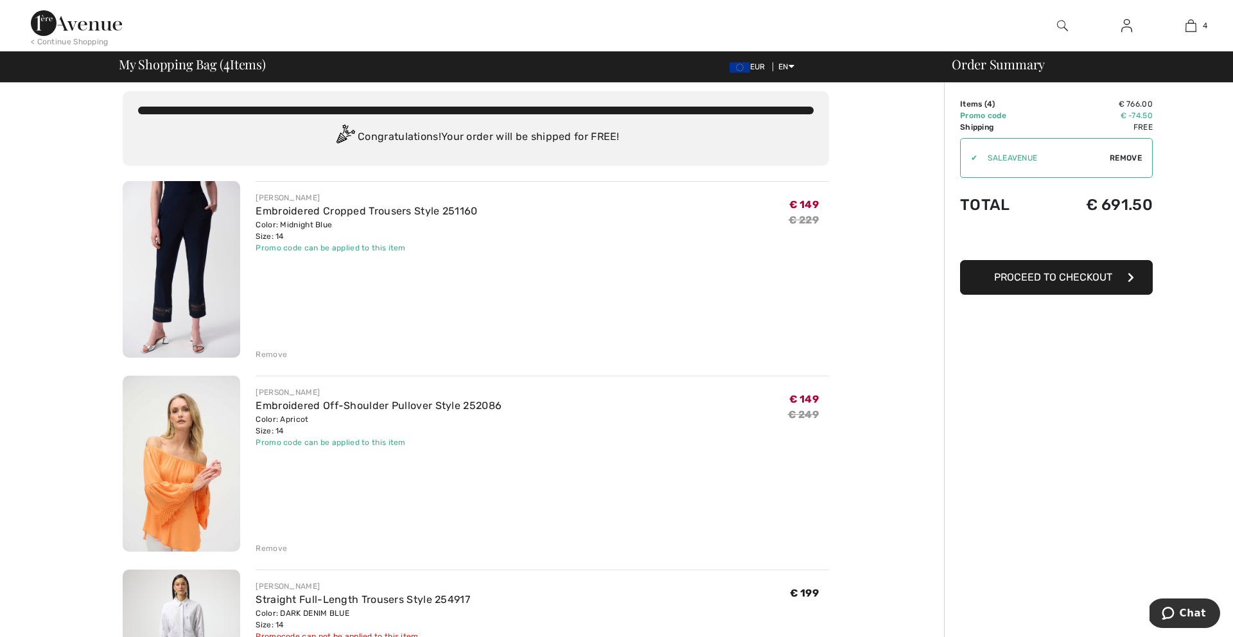
scroll to position [3, 0]
